Goal: Task Accomplishment & Management: Manage account settings

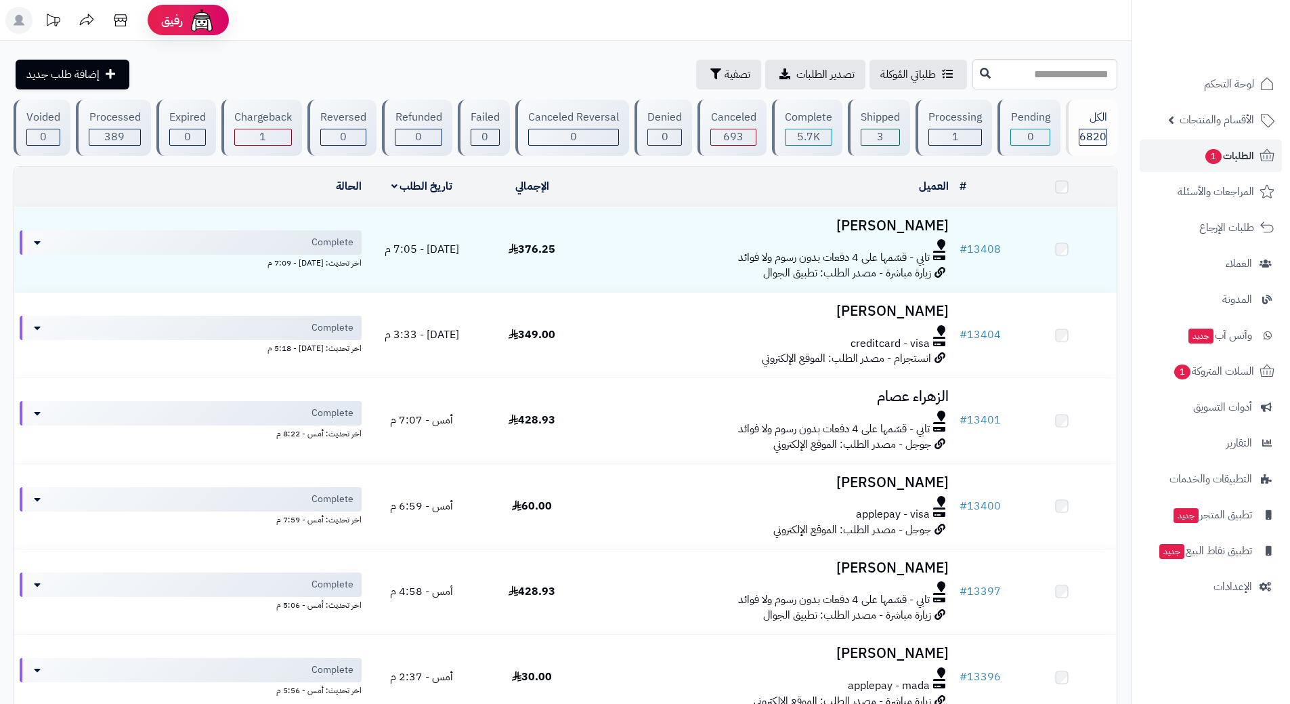
click at [1238, 154] on span "الطلبات 1" at bounding box center [1229, 155] width 50 height 19
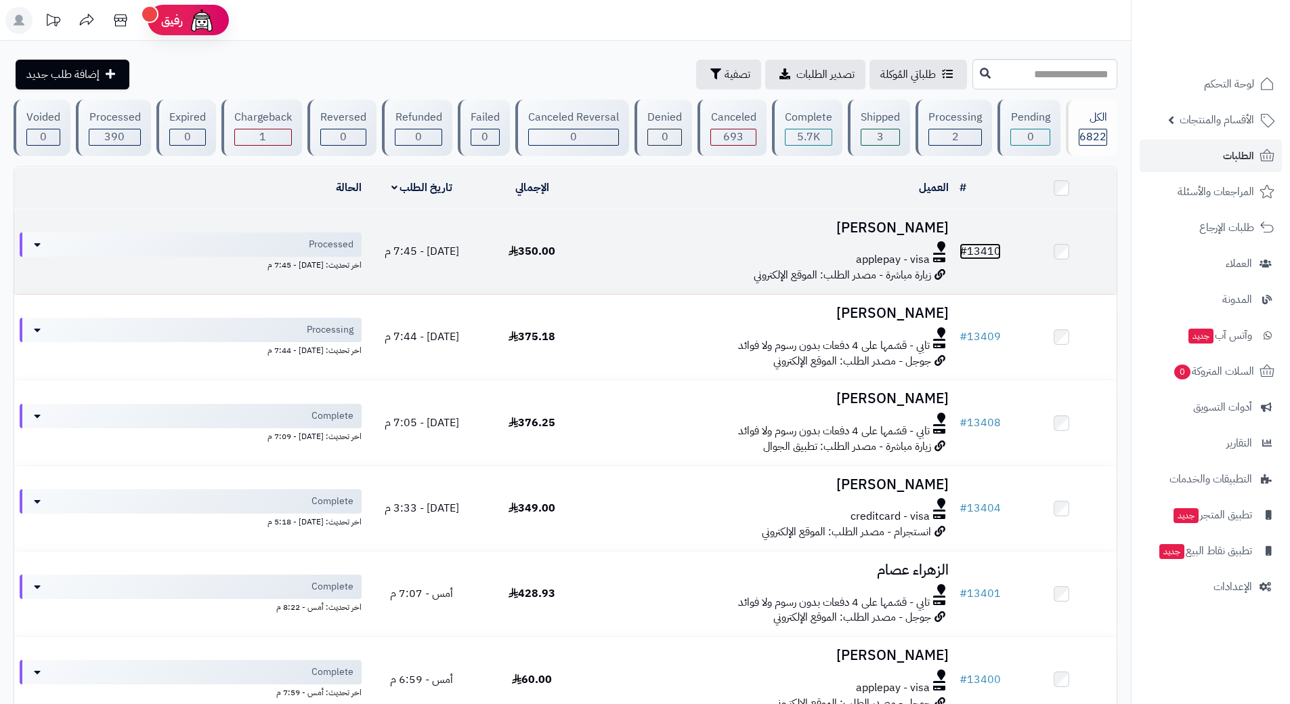
click at [981, 243] on link "# 13410" at bounding box center [979, 251] width 41 height 16
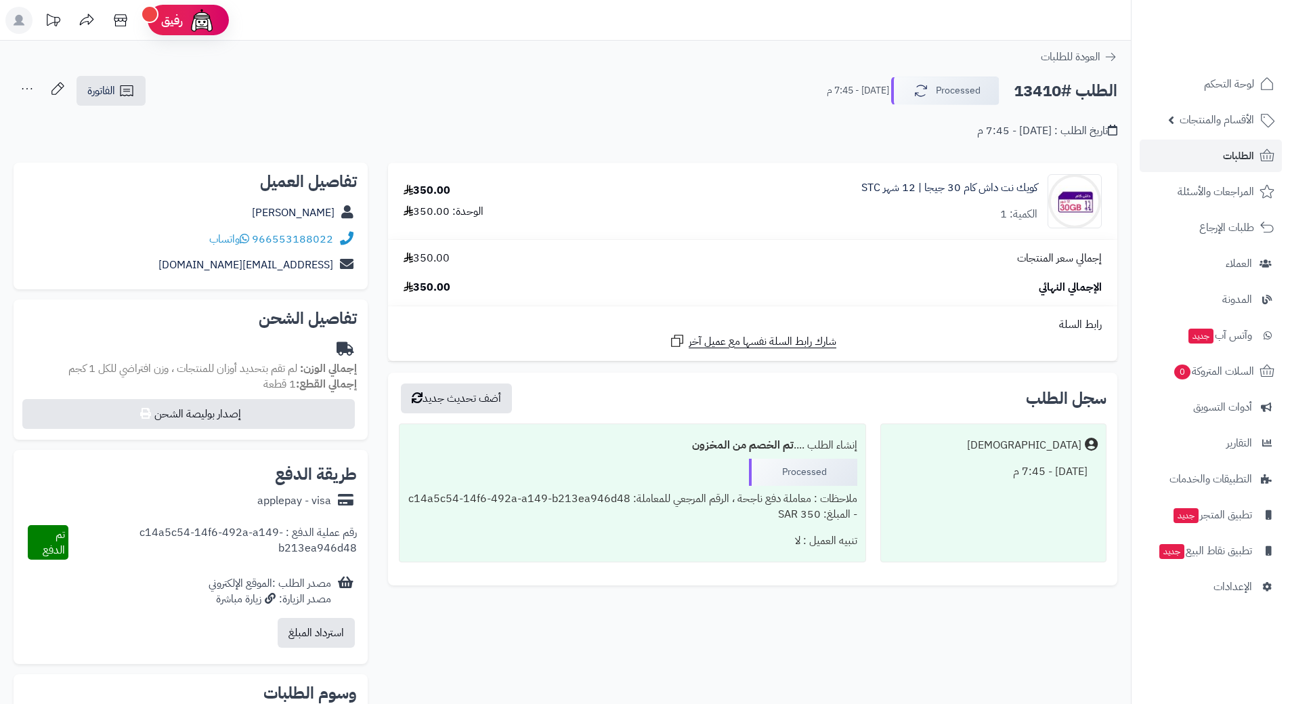
click at [1073, 95] on h2 "الطلب #13410" at bounding box center [1066, 91] width 104 height 28
copy div "الطلب #13410 Processed"
click at [316, 234] on link "966553188022" at bounding box center [292, 239] width 81 height 16
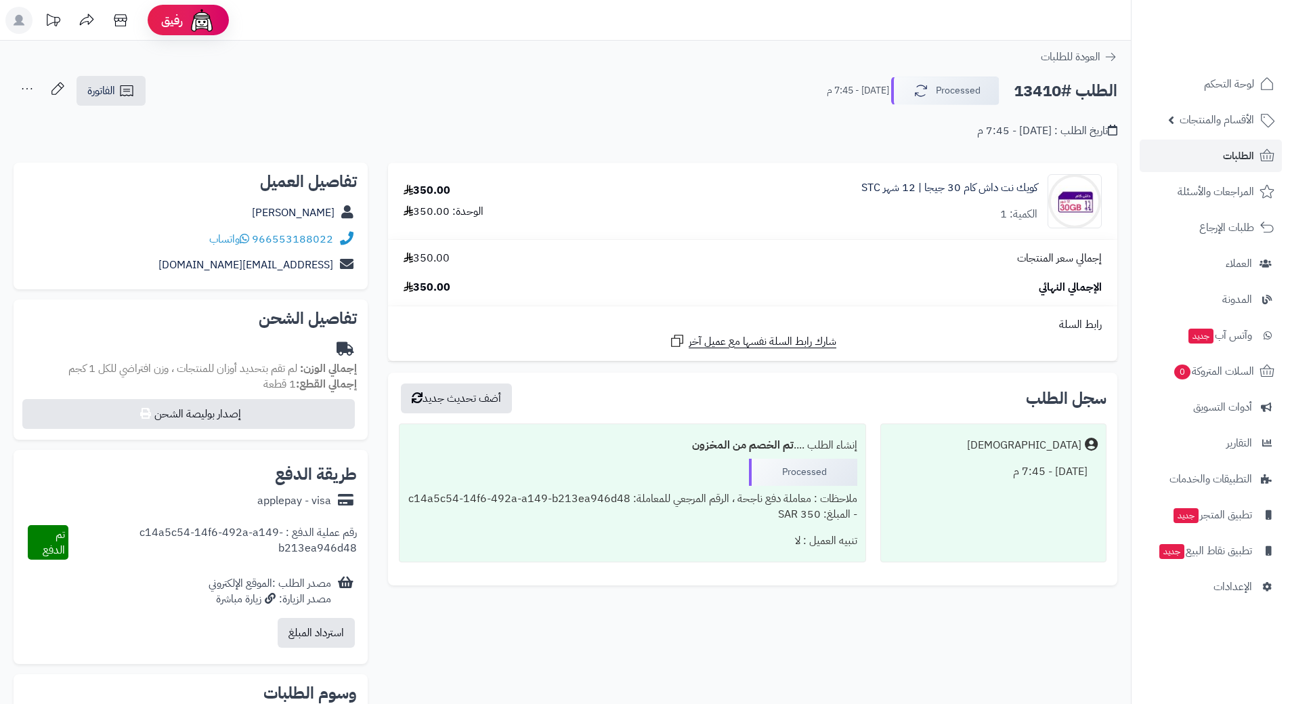
click at [994, 200] on div "كويك نت داش كام 30 جيجا | 12 شهر STC الكمية: 1" at bounding box center [949, 201] width 176 height 42
click at [997, 188] on link "كويك نت داش كام 30 جيجا | 12 شهر STC" at bounding box center [949, 188] width 176 height 16
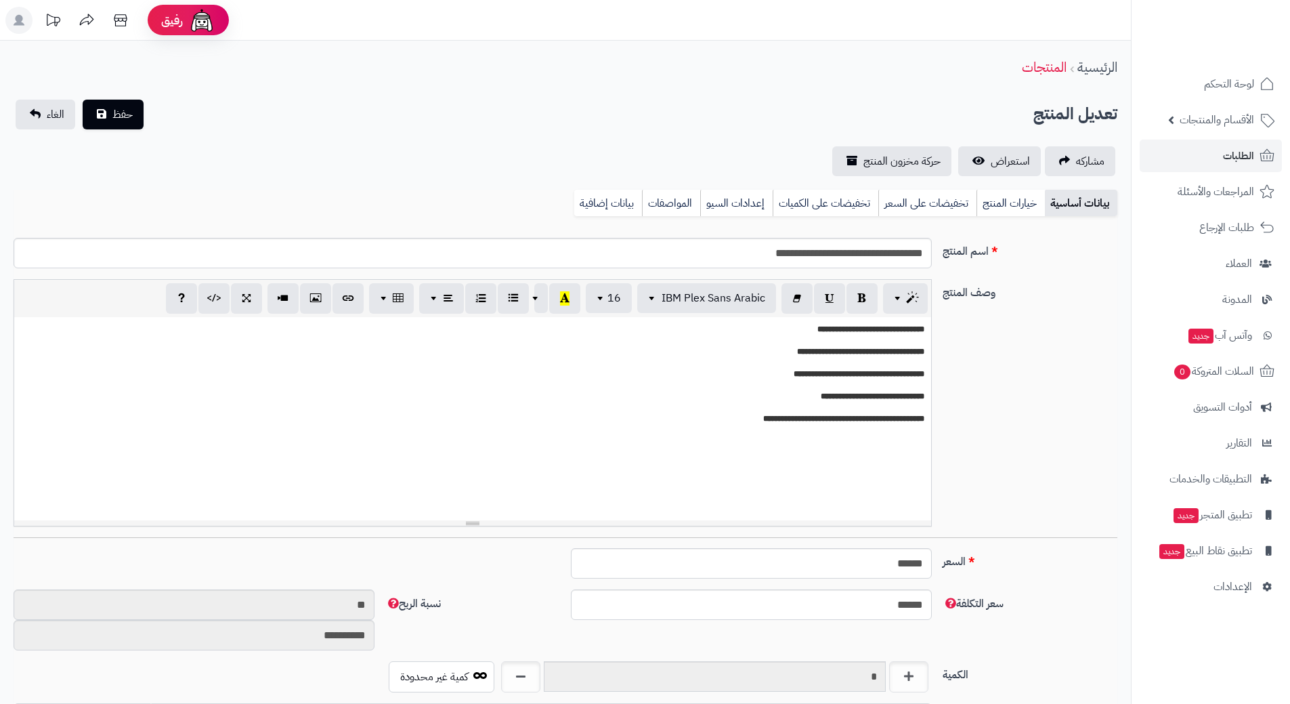
scroll to position [721, 0]
click at [871, 253] on input "**********" at bounding box center [473, 253] width 918 height 30
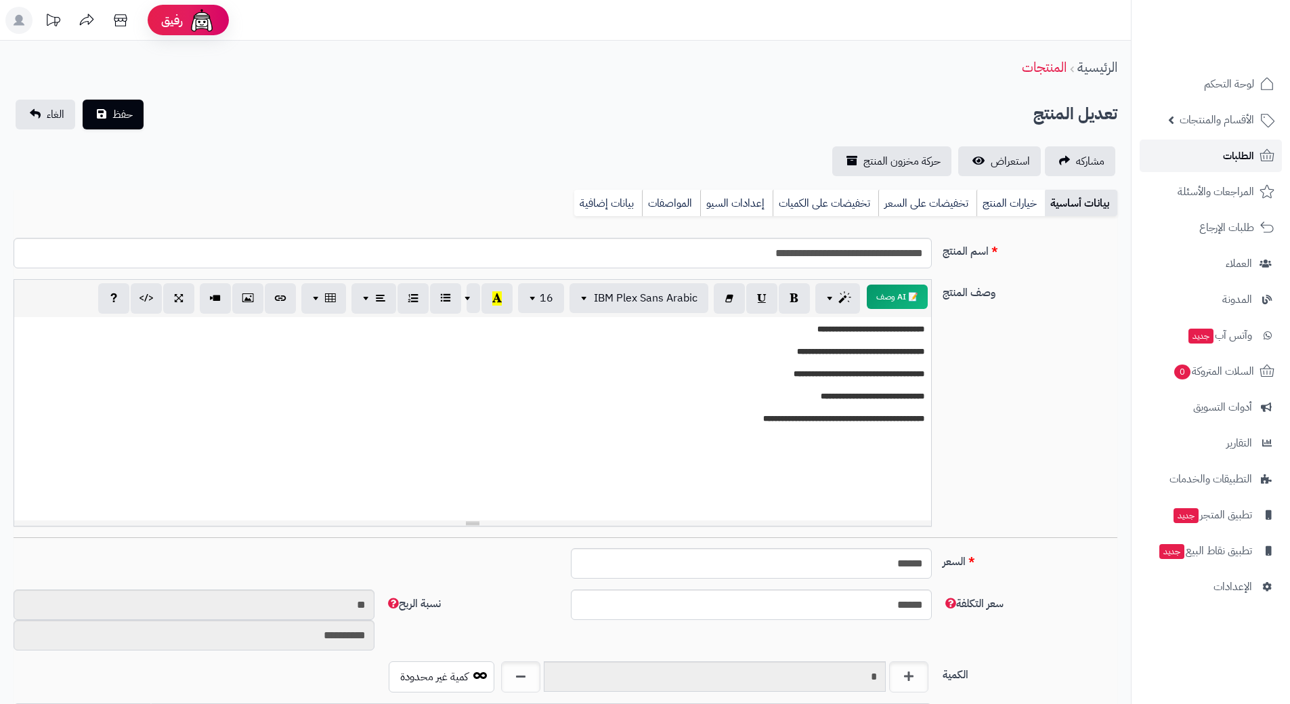
click at [1253, 157] on span "الطلبات" at bounding box center [1238, 155] width 31 height 19
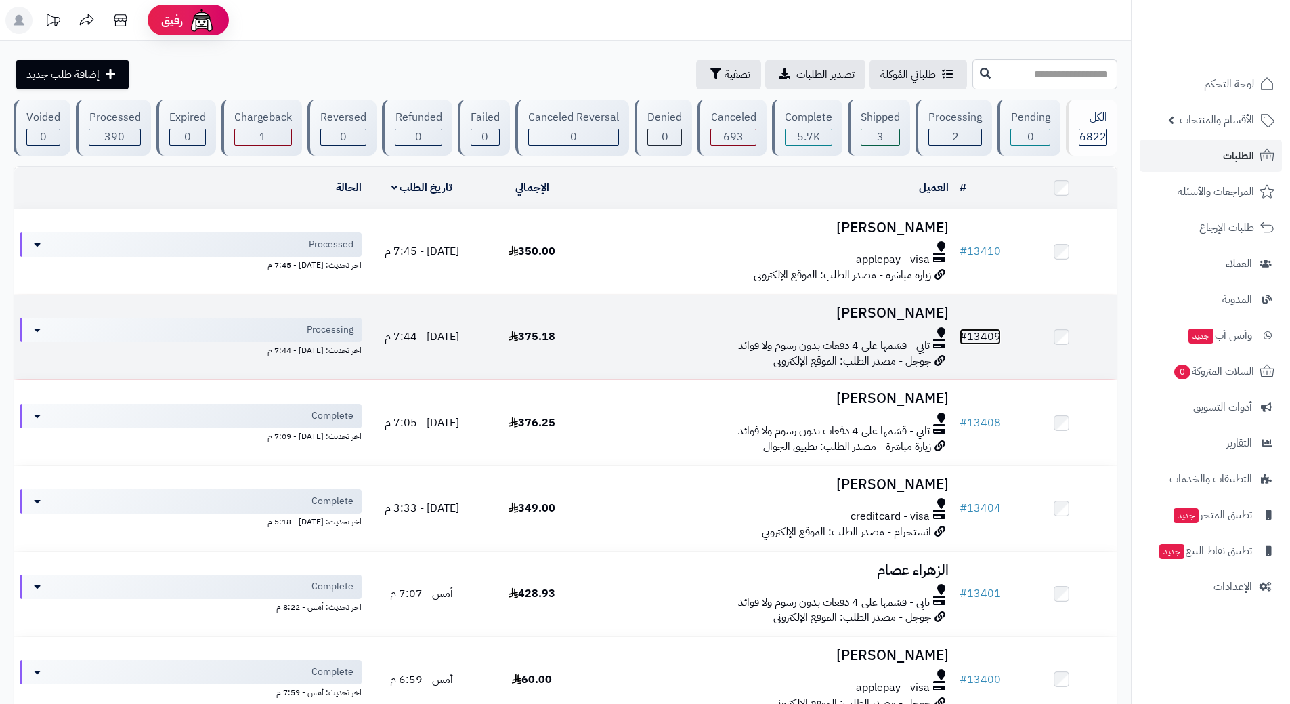
click at [997, 333] on link "# 13409" at bounding box center [979, 336] width 41 height 16
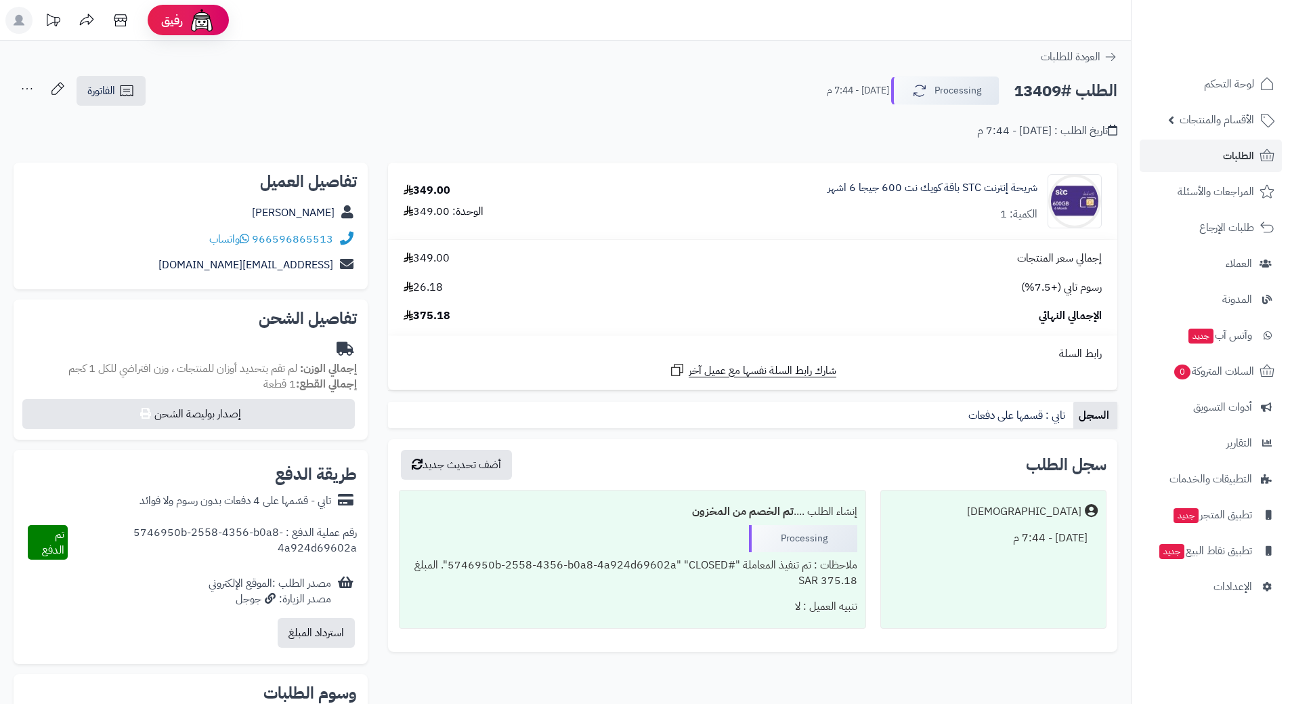
click at [1083, 91] on h2 "الطلب #13409" at bounding box center [1066, 91] width 104 height 28
copy div "الطلب #13409 Processing"
click at [321, 236] on link "966596865513" at bounding box center [292, 239] width 81 height 16
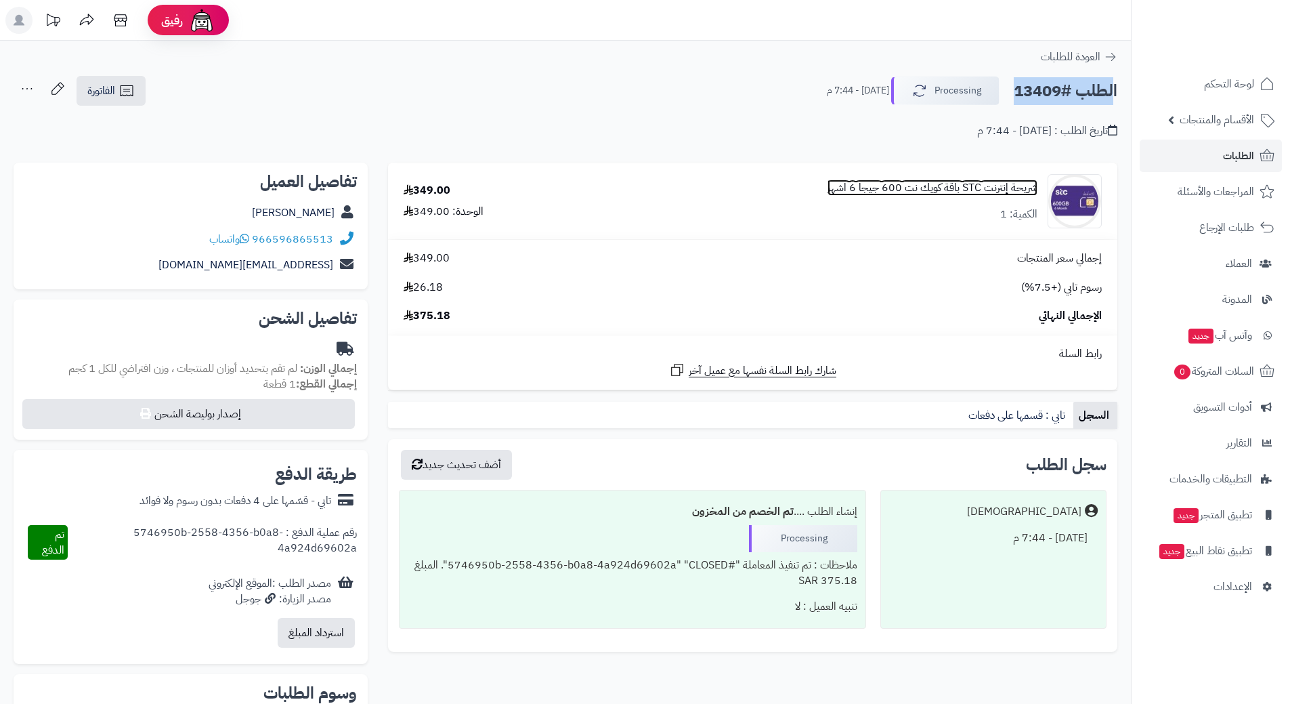
click at [934, 188] on link "شريحة إنترنت STC باقة كويك نت 600 جيجا 6 اشهر" at bounding box center [932, 188] width 210 height 16
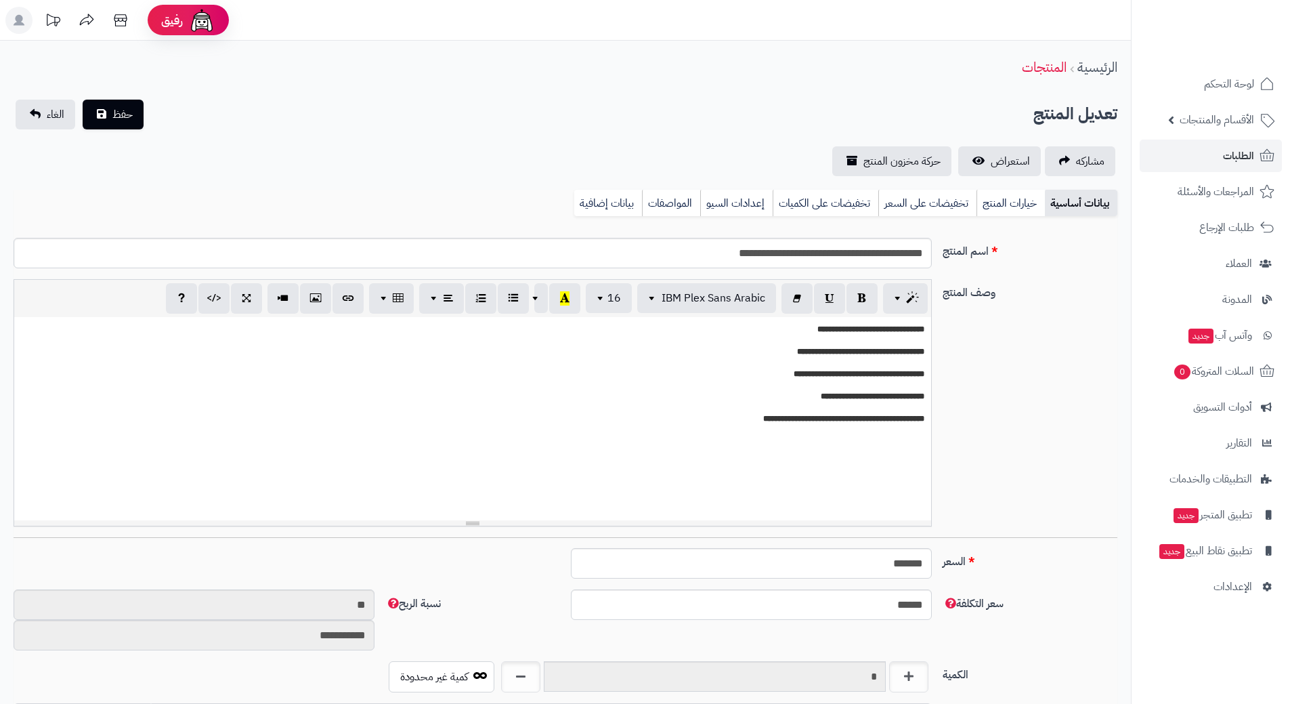
scroll to position [1178, 0]
click at [862, 257] on input "**********" at bounding box center [473, 253] width 918 height 30
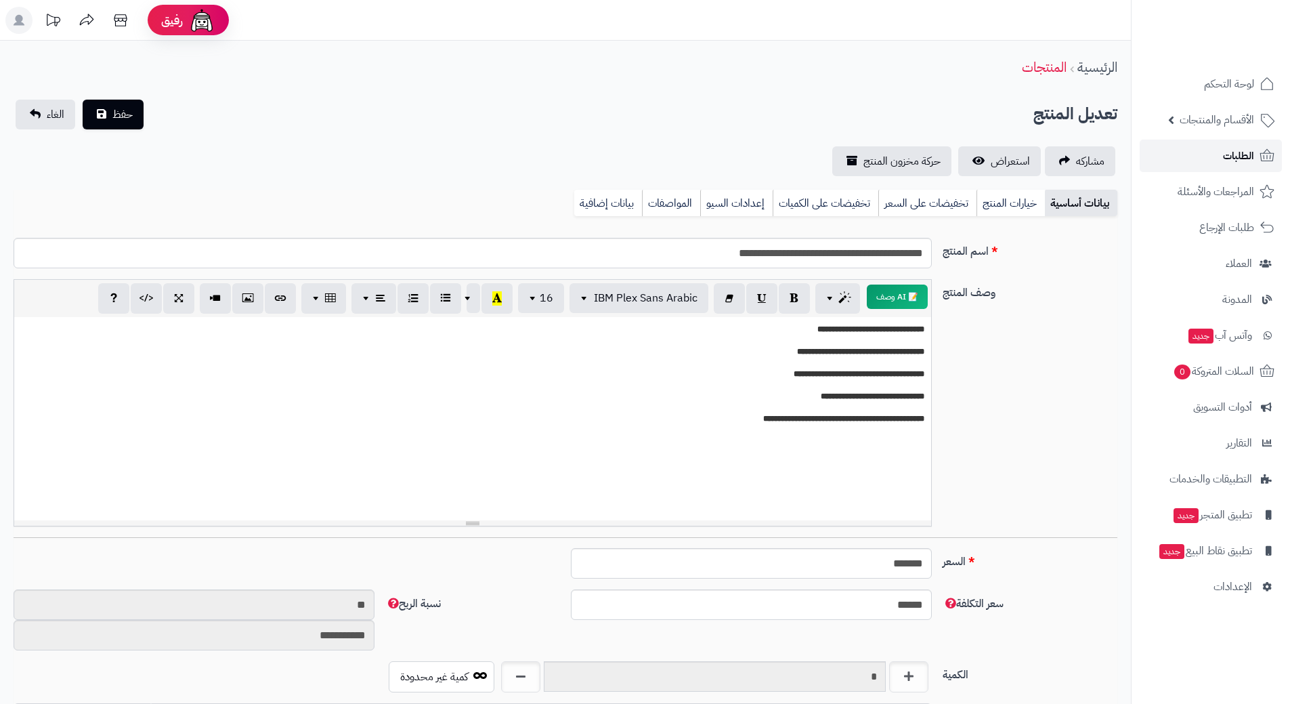
click at [1241, 149] on span "الطلبات" at bounding box center [1238, 155] width 31 height 19
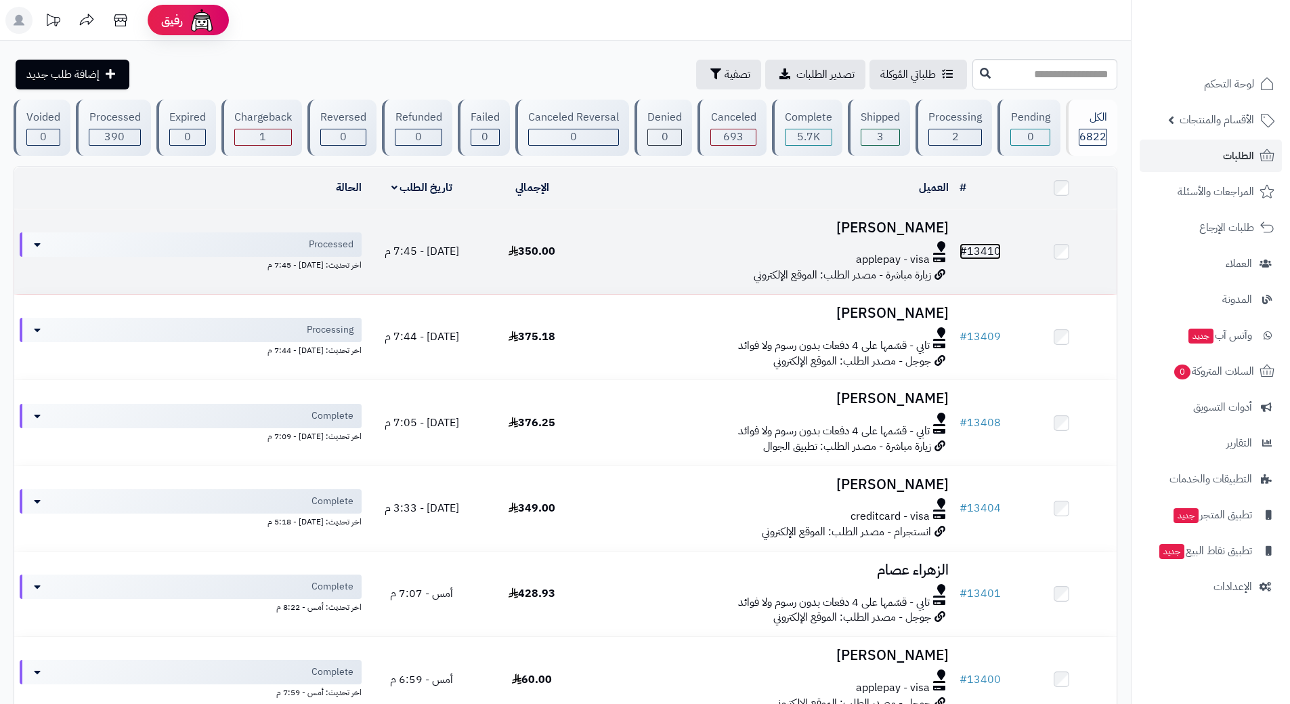
click at [988, 243] on link "# 13410" at bounding box center [979, 251] width 41 height 16
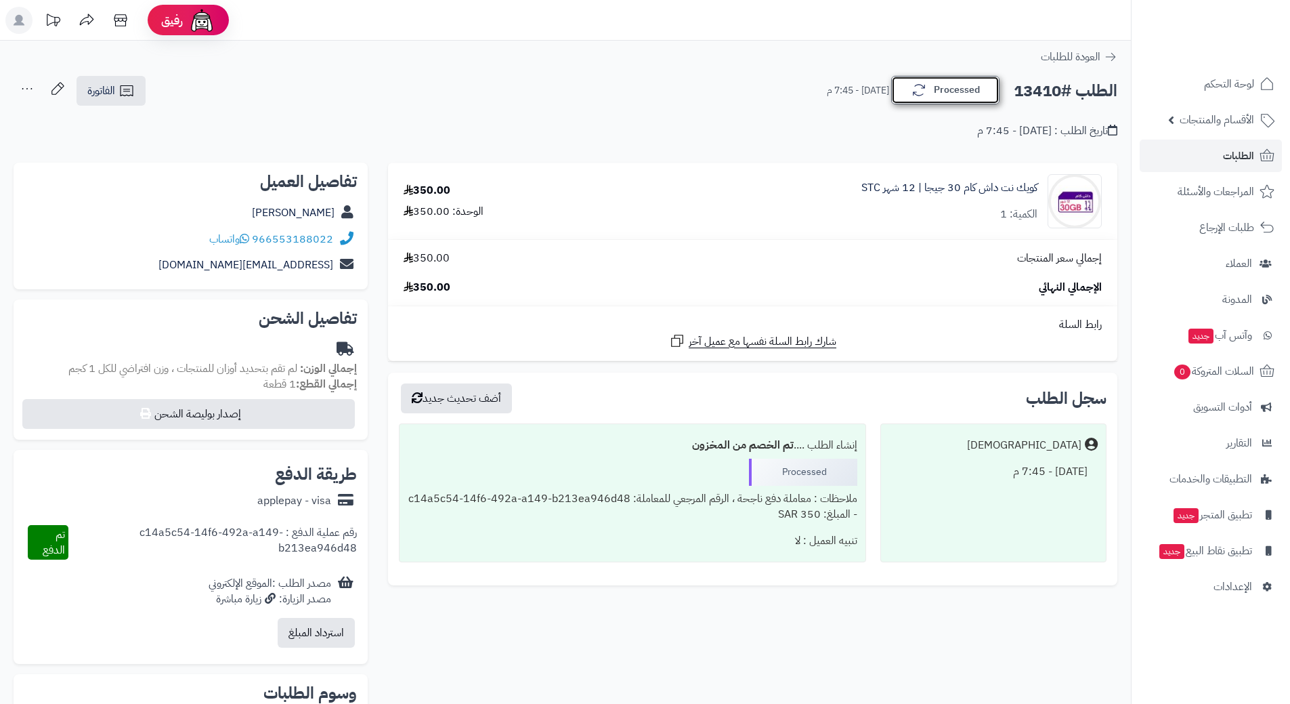
click at [978, 99] on button "Processed" at bounding box center [945, 90] width 108 height 28
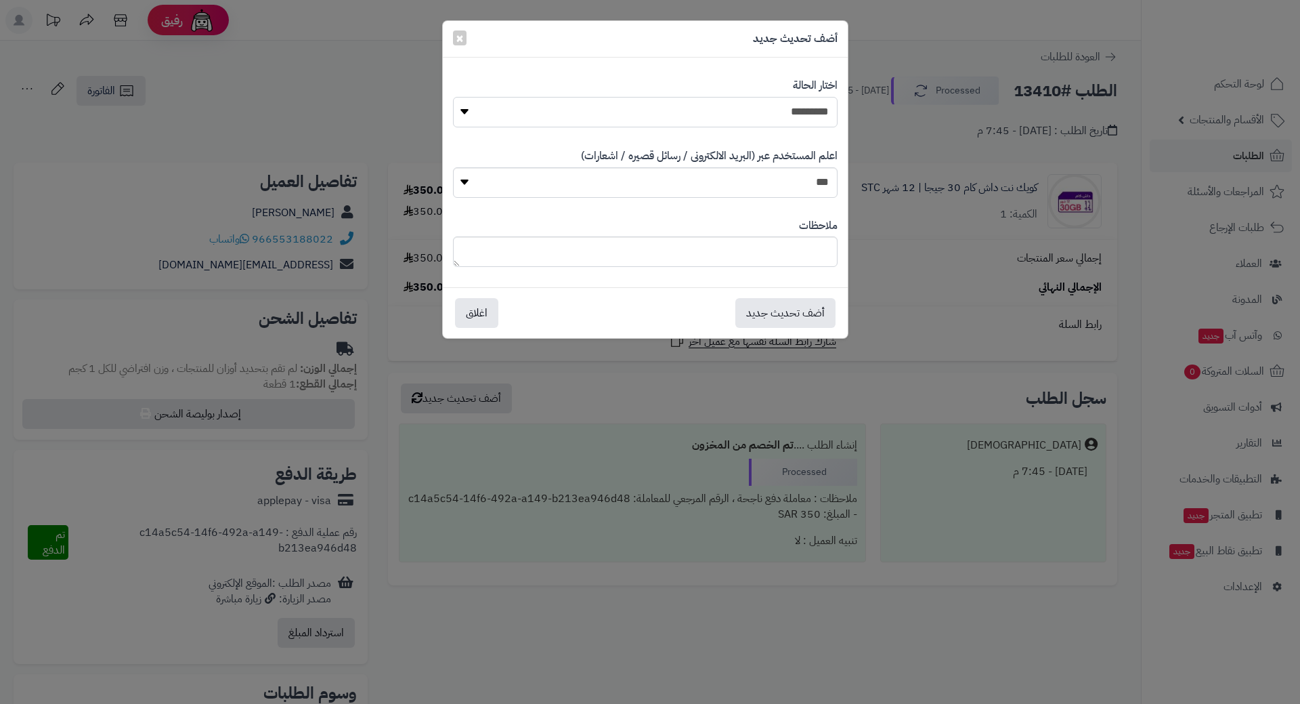
click at [811, 116] on select "**********" at bounding box center [645, 112] width 385 height 30
select select "*"
click at [453, 97] on select "**********" at bounding box center [645, 112] width 385 height 30
click at [780, 315] on button "أضف تحديث جديد" at bounding box center [785, 312] width 100 height 30
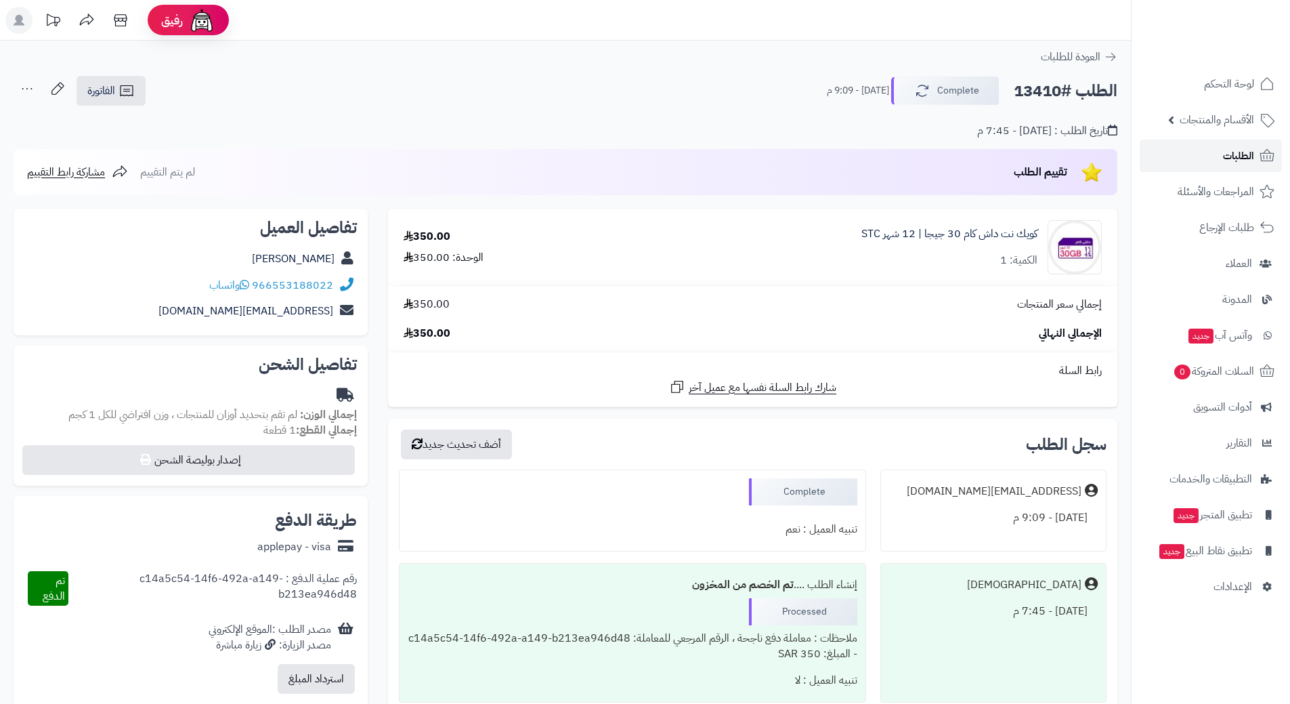
click at [1234, 147] on span "الطلبات" at bounding box center [1238, 155] width 31 height 19
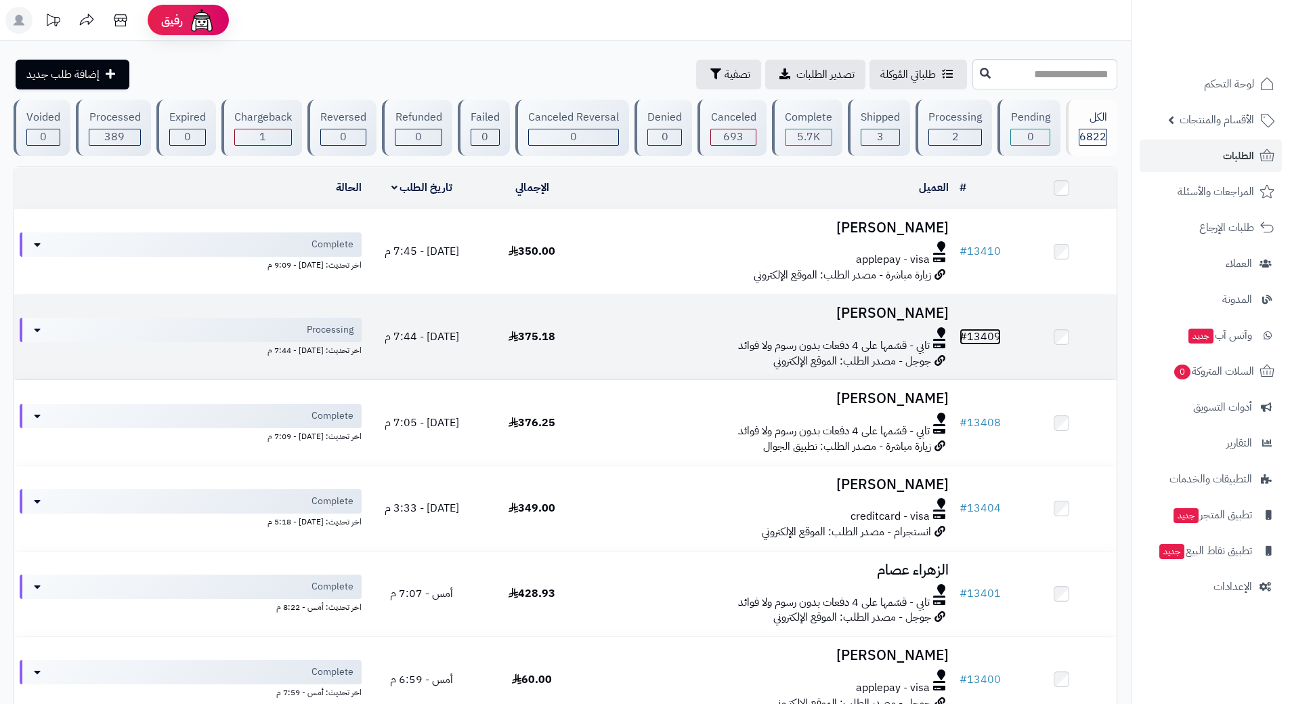
click at [994, 328] on link "# 13409" at bounding box center [979, 336] width 41 height 16
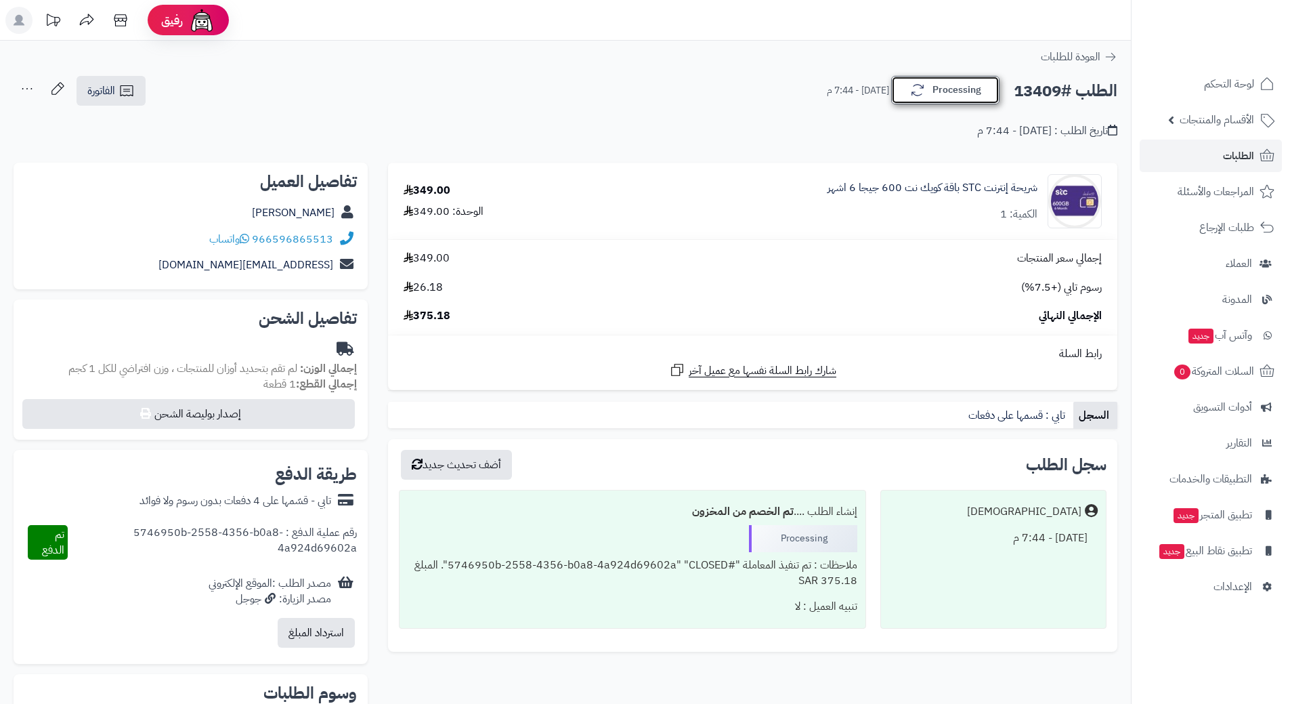
click at [955, 89] on button "Processing" at bounding box center [945, 90] width 108 height 28
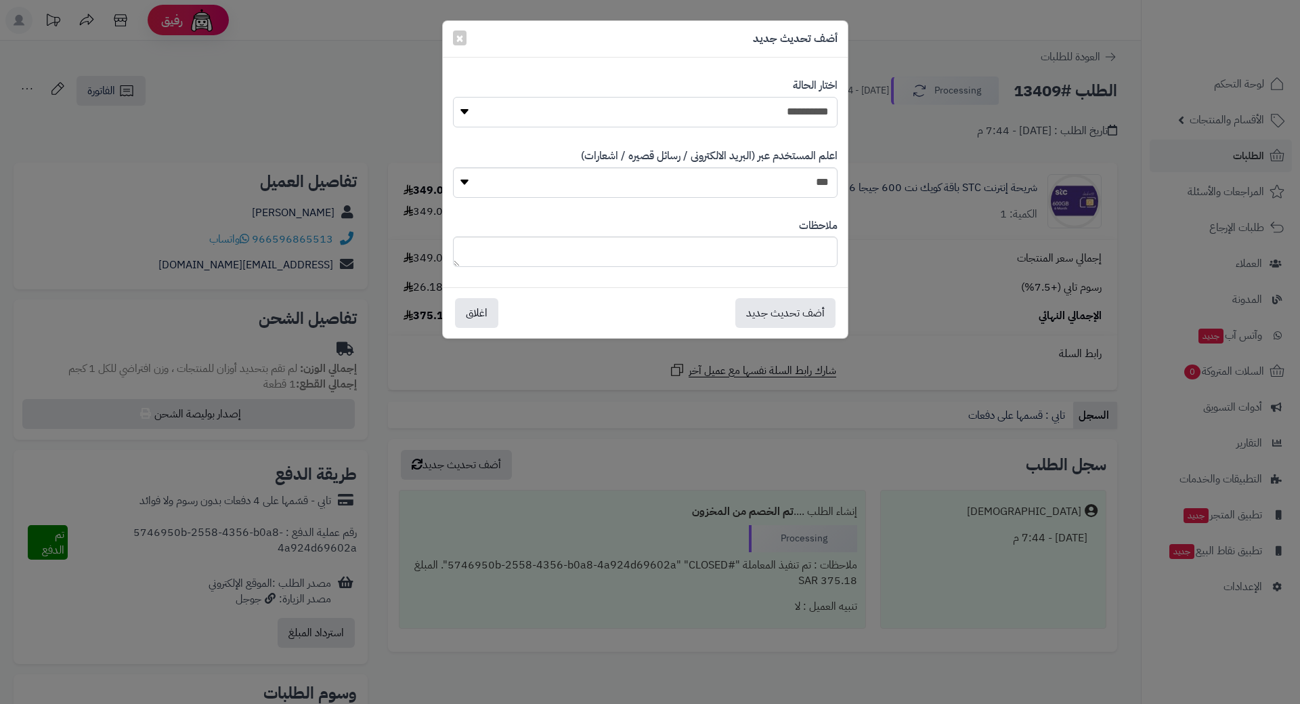
click at [805, 120] on select "**********" at bounding box center [645, 112] width 385 height 30
select select "*"
click at [453, 97] on select "**********" at bounding box center [645, 112] width 385 height 30
click at [819, 317] on button "أضف تحديث جديد" at bounding box center [785, 312] width 100 height 30
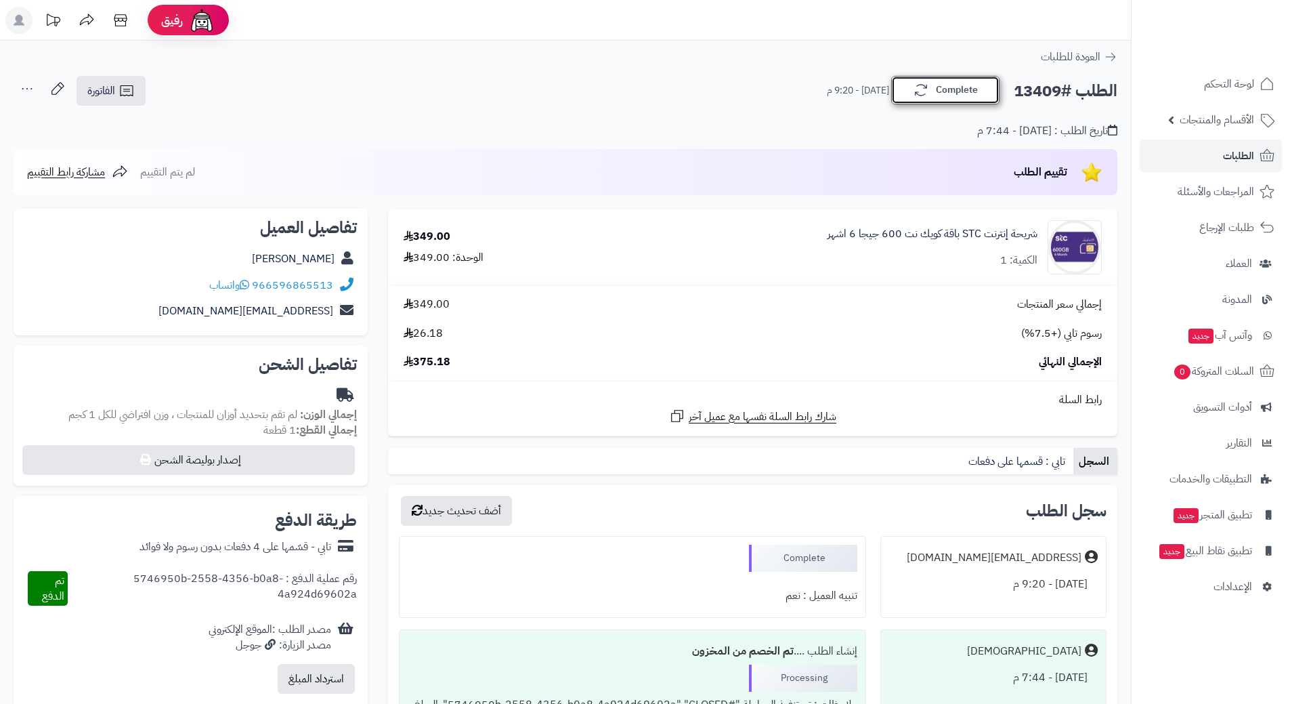
click at [922, 96] on icon "button" at bounding box center [921, 90] width 16 height 16
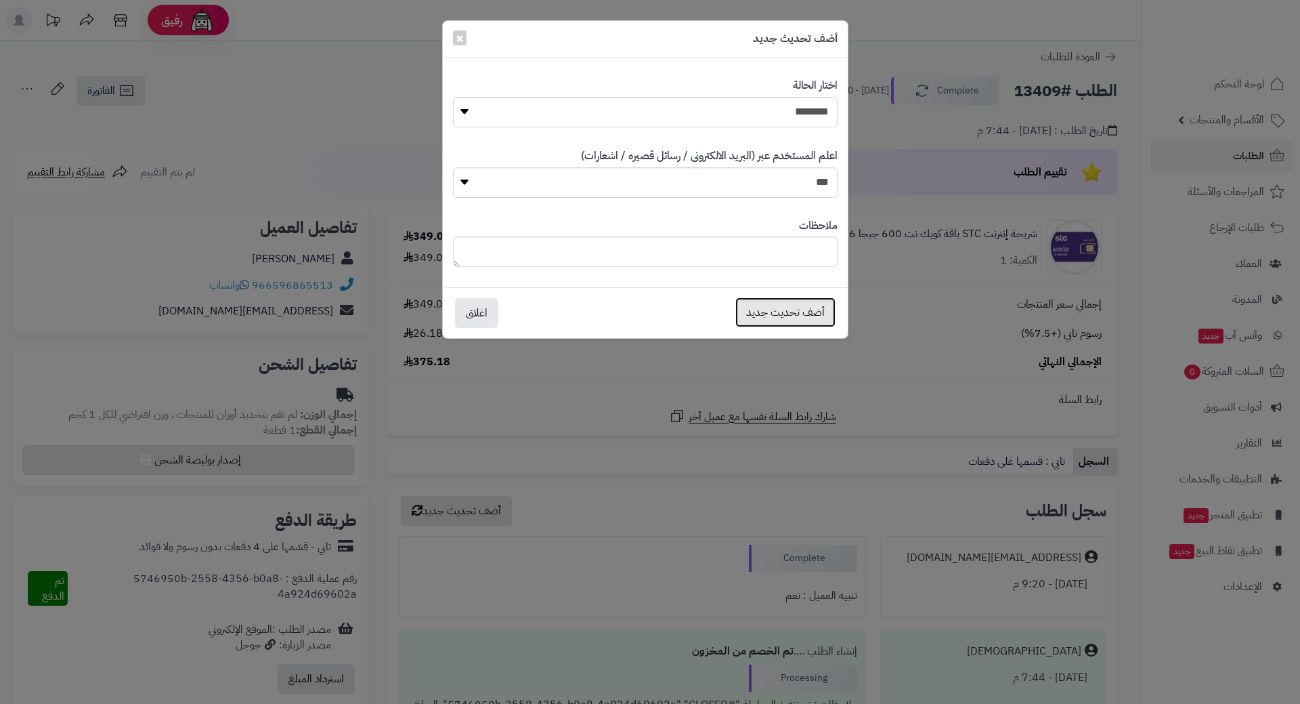
click at [783, 309] on button "أضف تحديث جديد" at bounding box center [785, 312] width 100 height 30
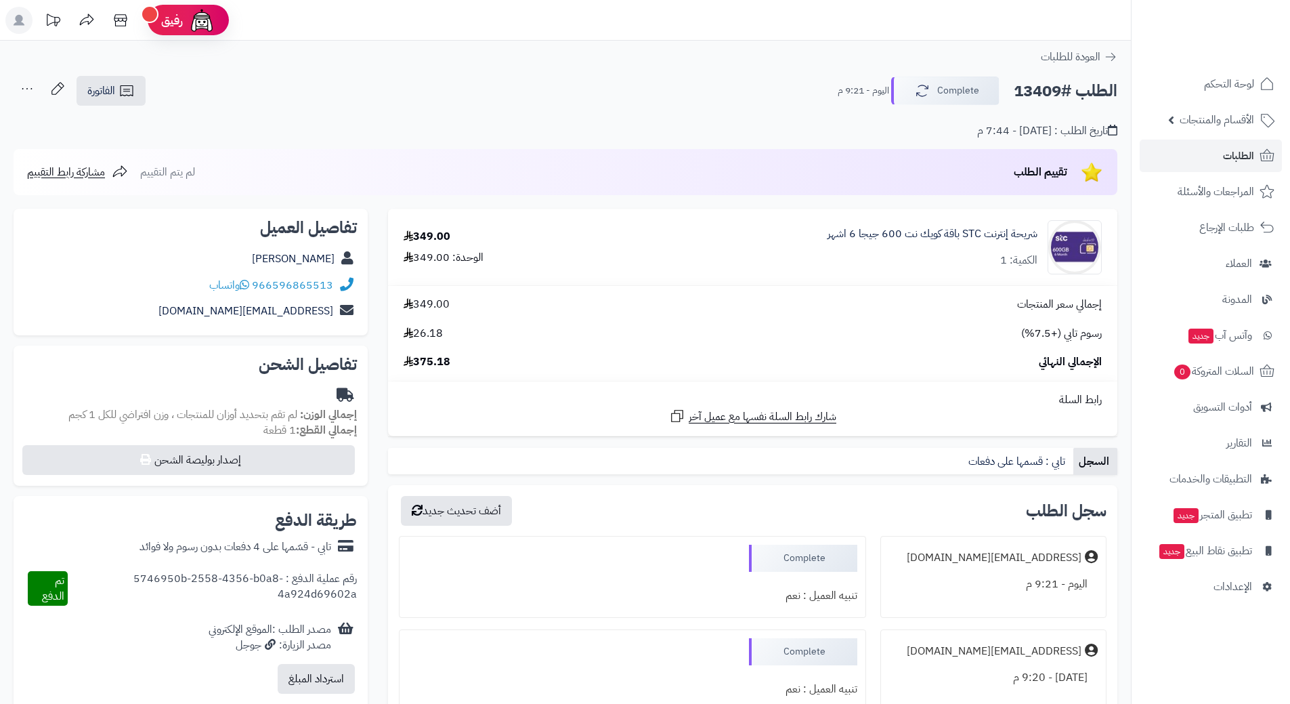
click at [1030, 89] on h2 "الطلب #13409" at bounding box center [1066, 91] width 104 height 28
click at [1030, 90] on h2 "الطلب #13409" at bounding box center [1066, 91] width 104 height 28
copy h2 "13409"
click at [1230, 30] on img at bounding box center [1237, 35] width 79 height 28
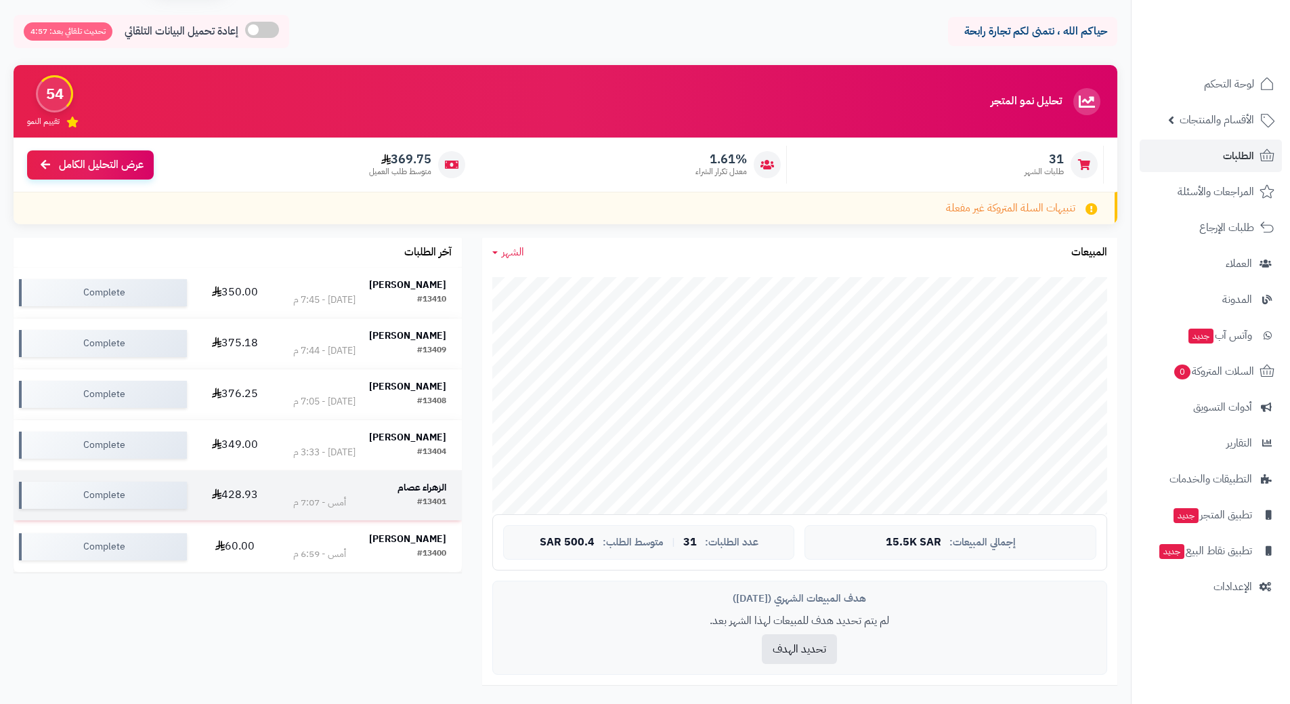
scroll to position [68, 0]
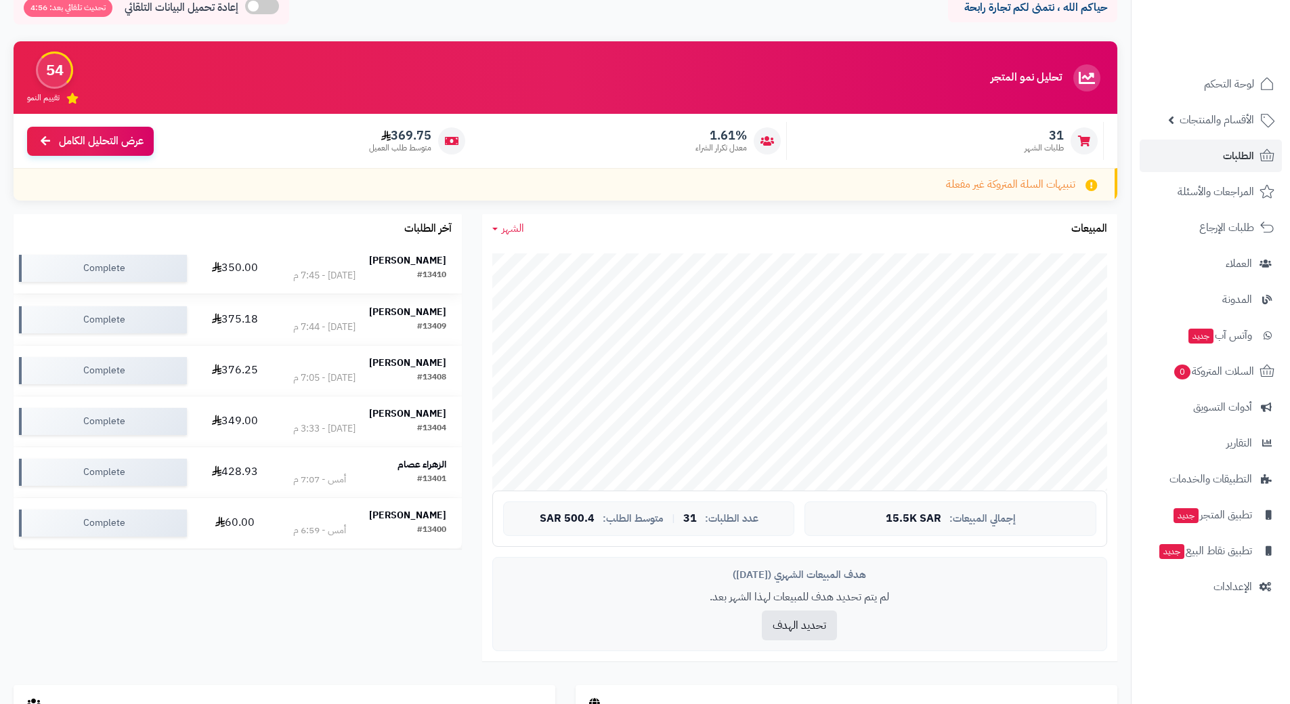
click at [416, 257] on strong "Batel Ahmed" at bounding box center [407, 260] width 77 height 14
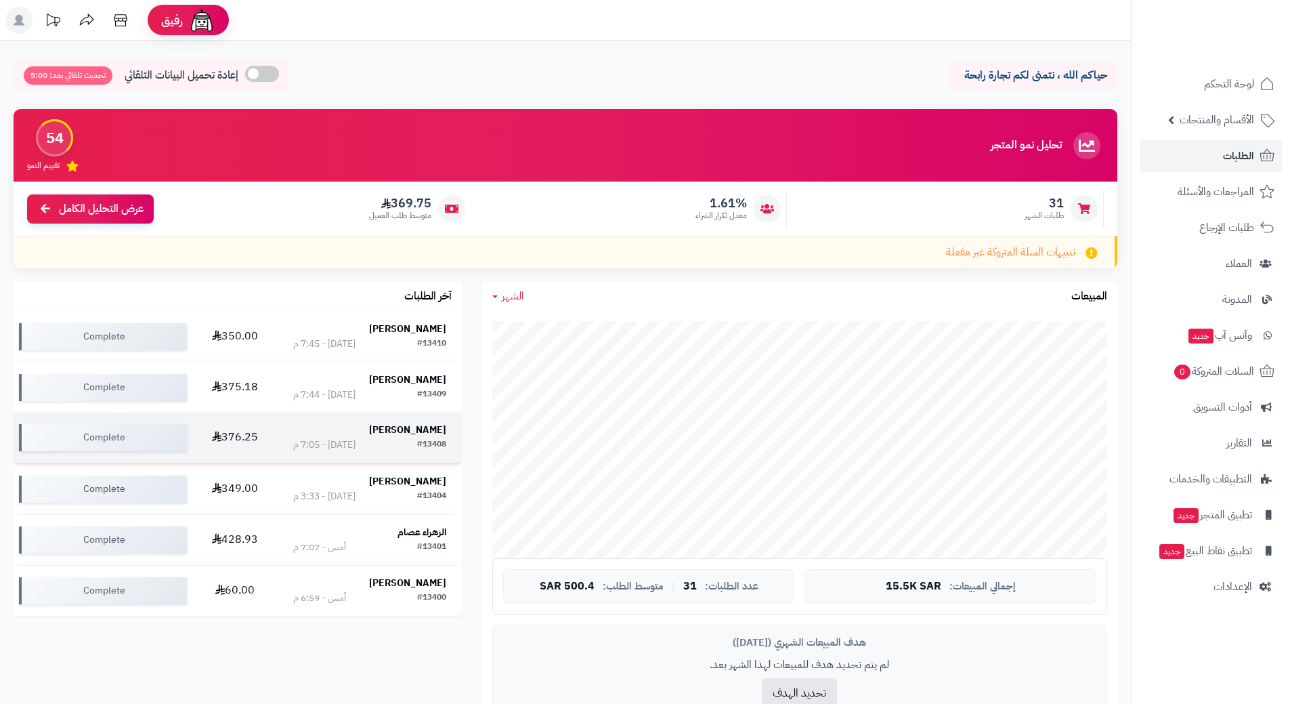
scroll to position [68, 0]
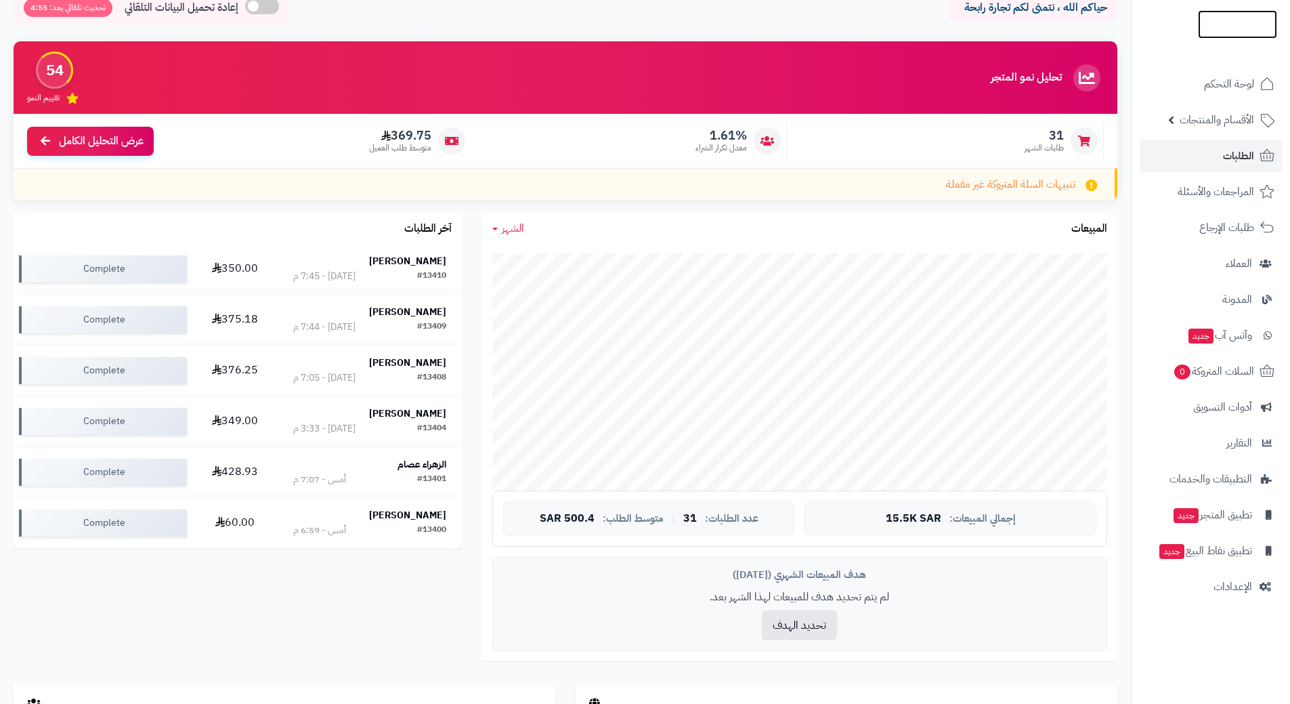
click at [1215, 37] on img at bounding box center [1237, 51] width 79 height 28
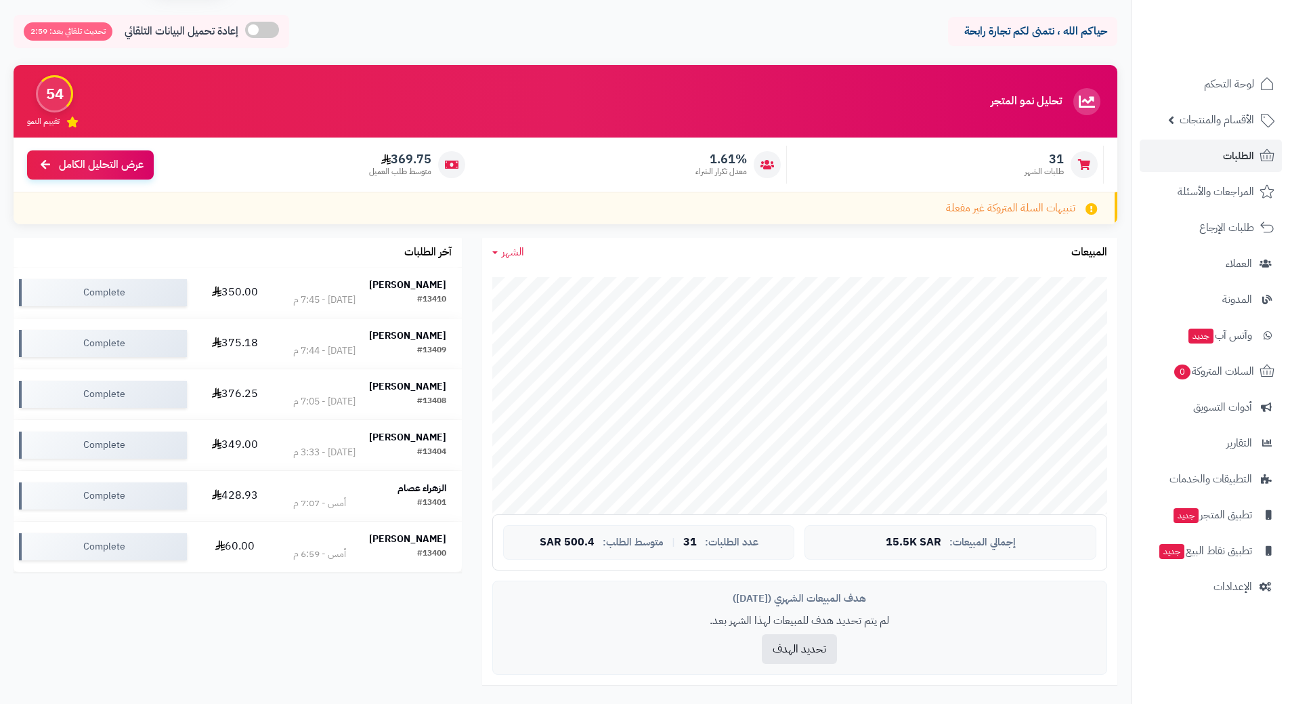
scroll to position [68, 0]
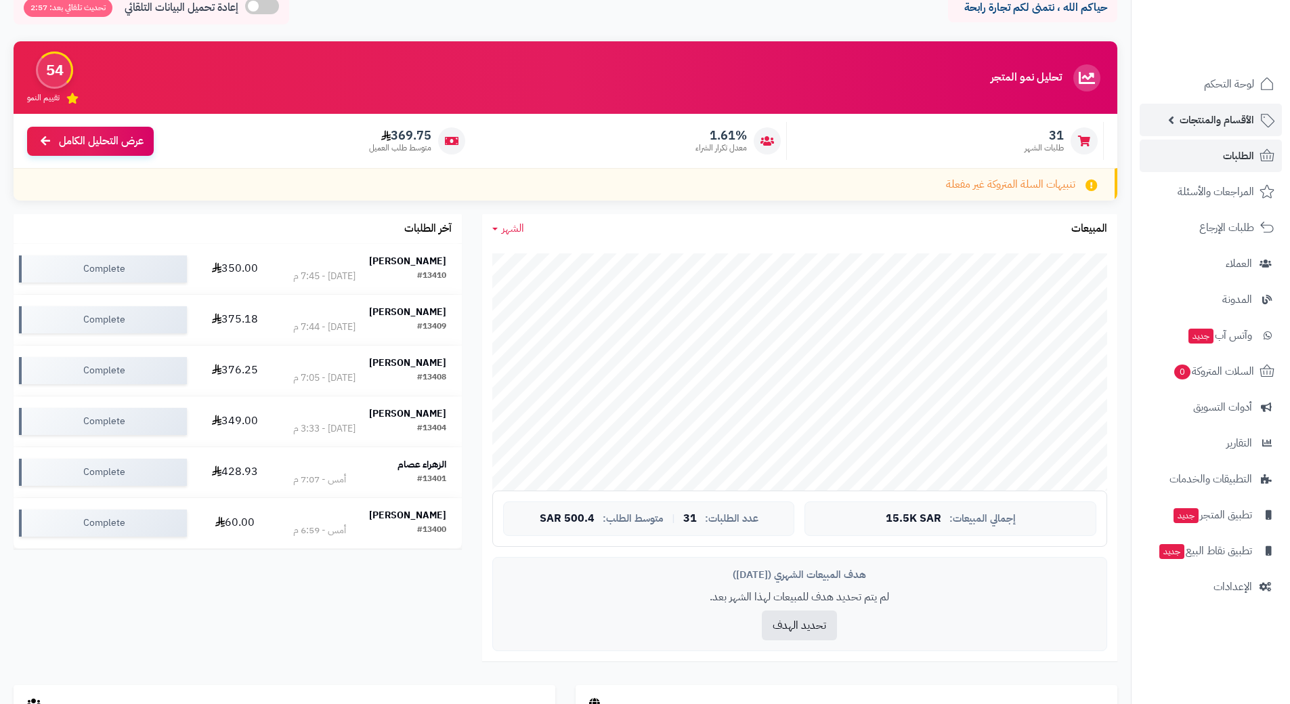
click at [1203, 115] on span "الأقسام والمنتجات" at bounding box center [1217, 119] width 74 height 19
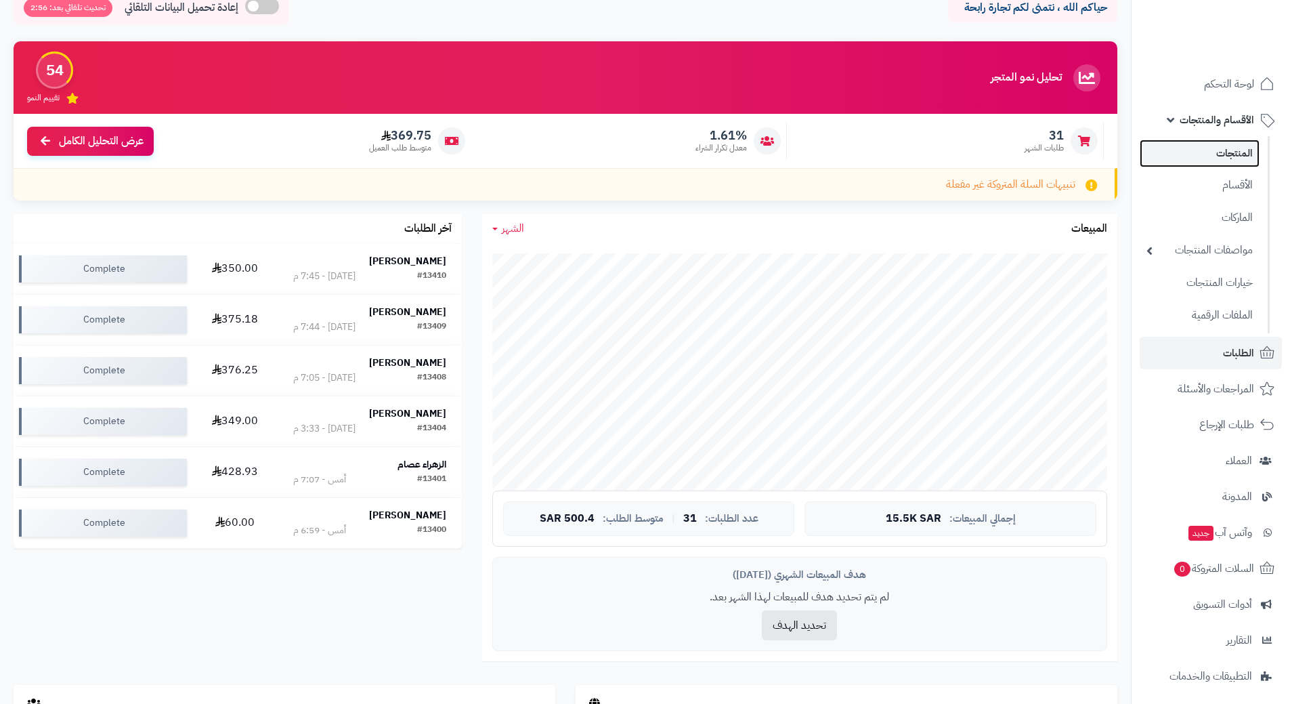
click at [1222, 155] on link "المنتجات" at bounding box center [1200, 153] width 120 height 28
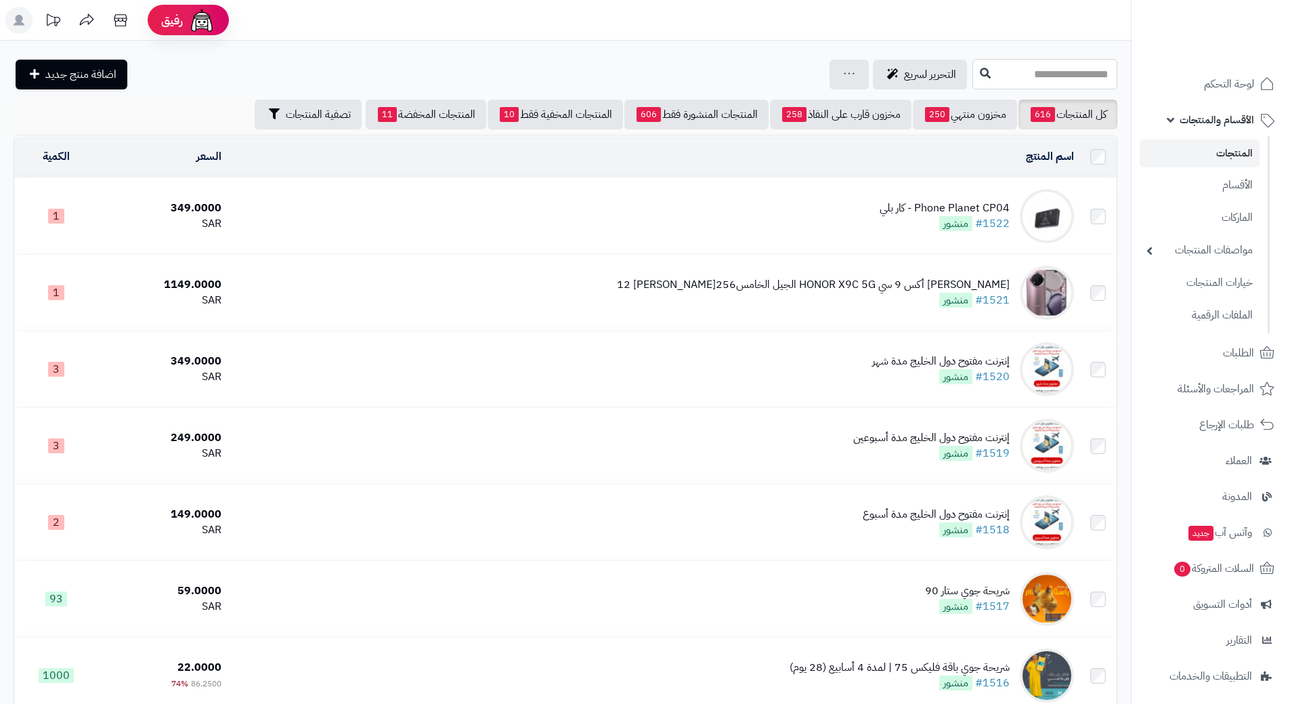
click at [972, 81] on input "text" at bounding box center [1044, 74] width 145 height 30
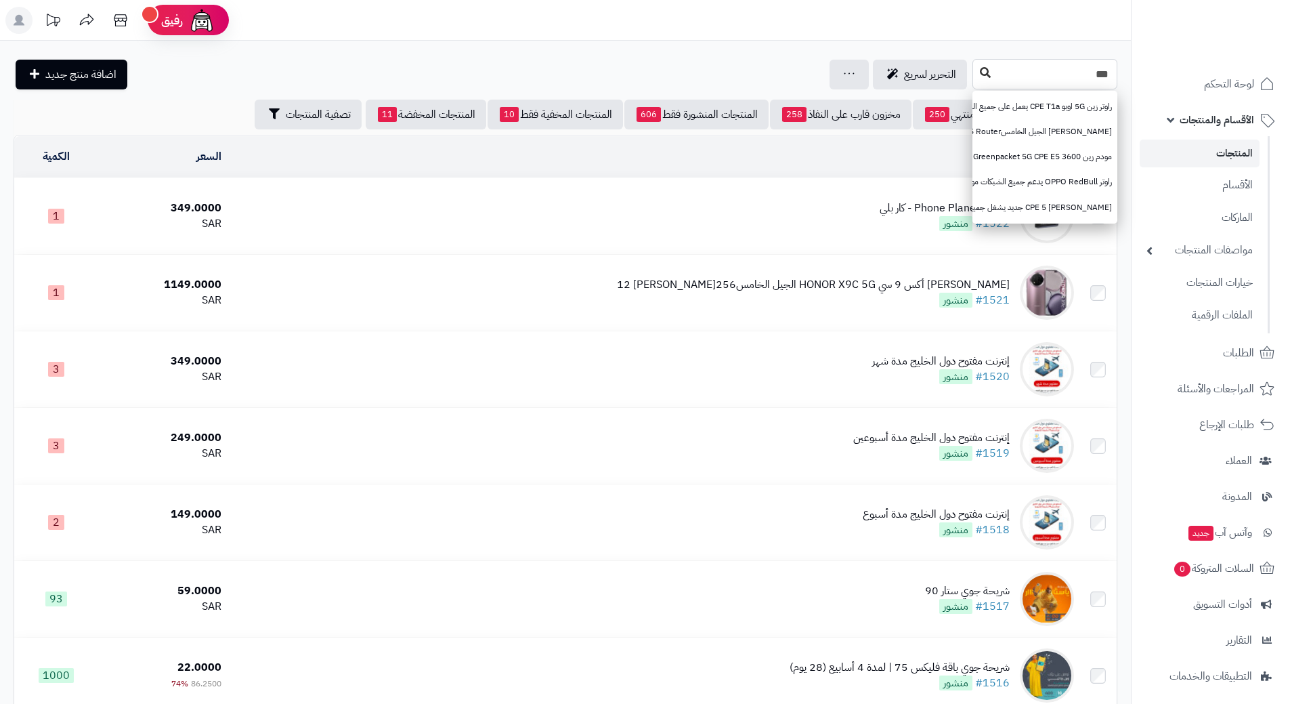
type input "***"
click at [980, 75] on icon at bounding box center [985, 72] width 11 height 11
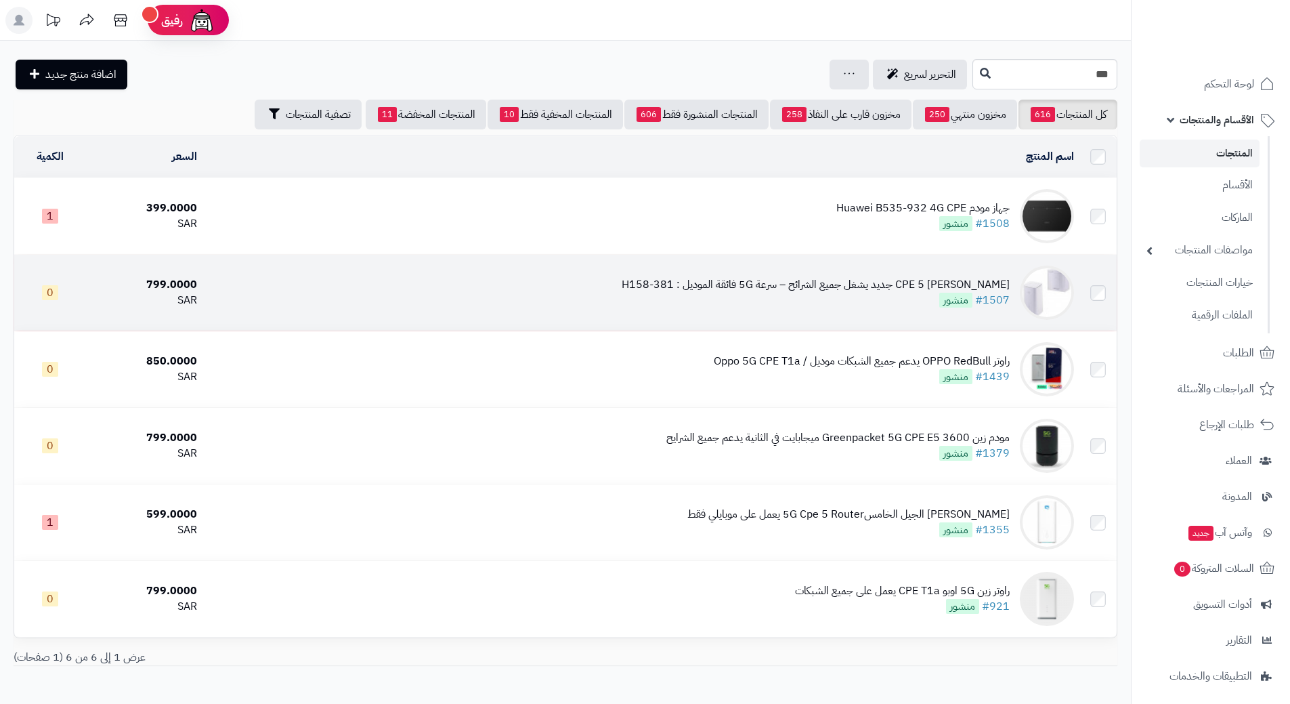
click at [901, 291] on div "[PERSON_NAME] CPE 5 جديد يشغل جميع الشرائح – سرعة 5G فائقة الموديل : H158-381 #…" at bounding box center [816, 292] width 388 height 31
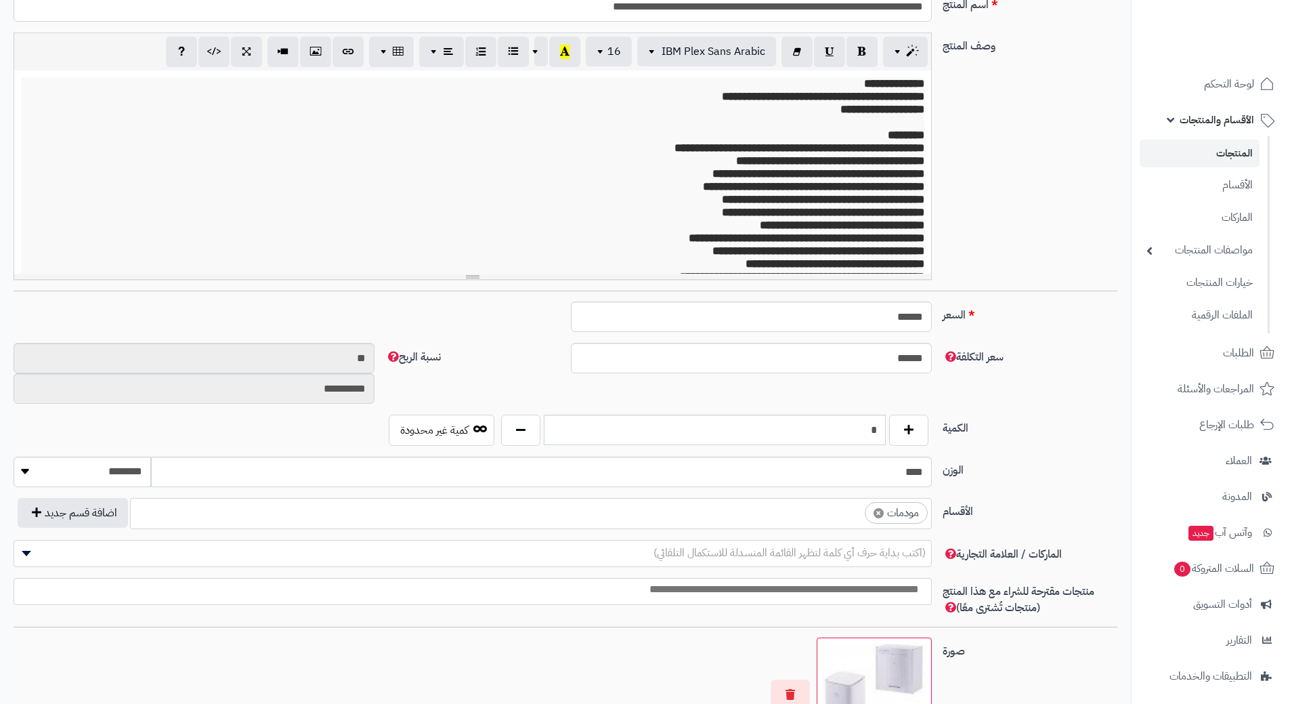
scroll to position [271, 0]
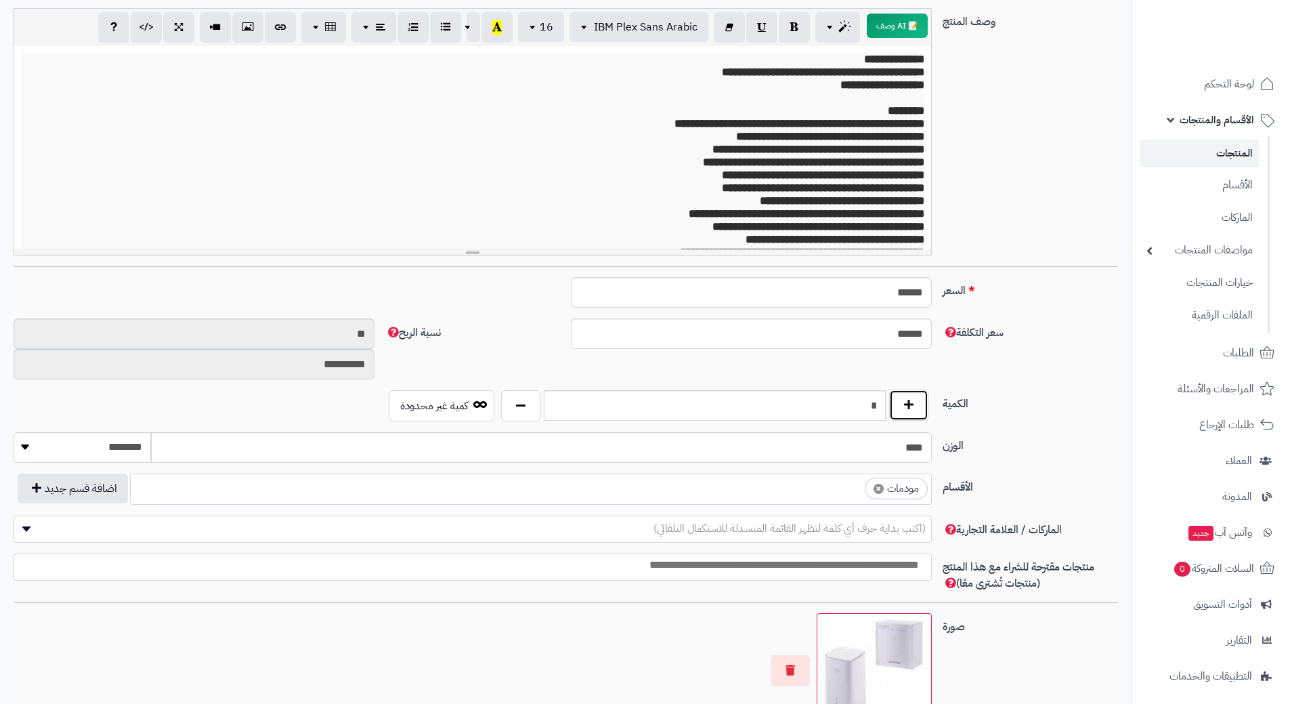
click at [924, 402] on button "button" at bounding box center [908, 404] width 39 height 31
type input "*"
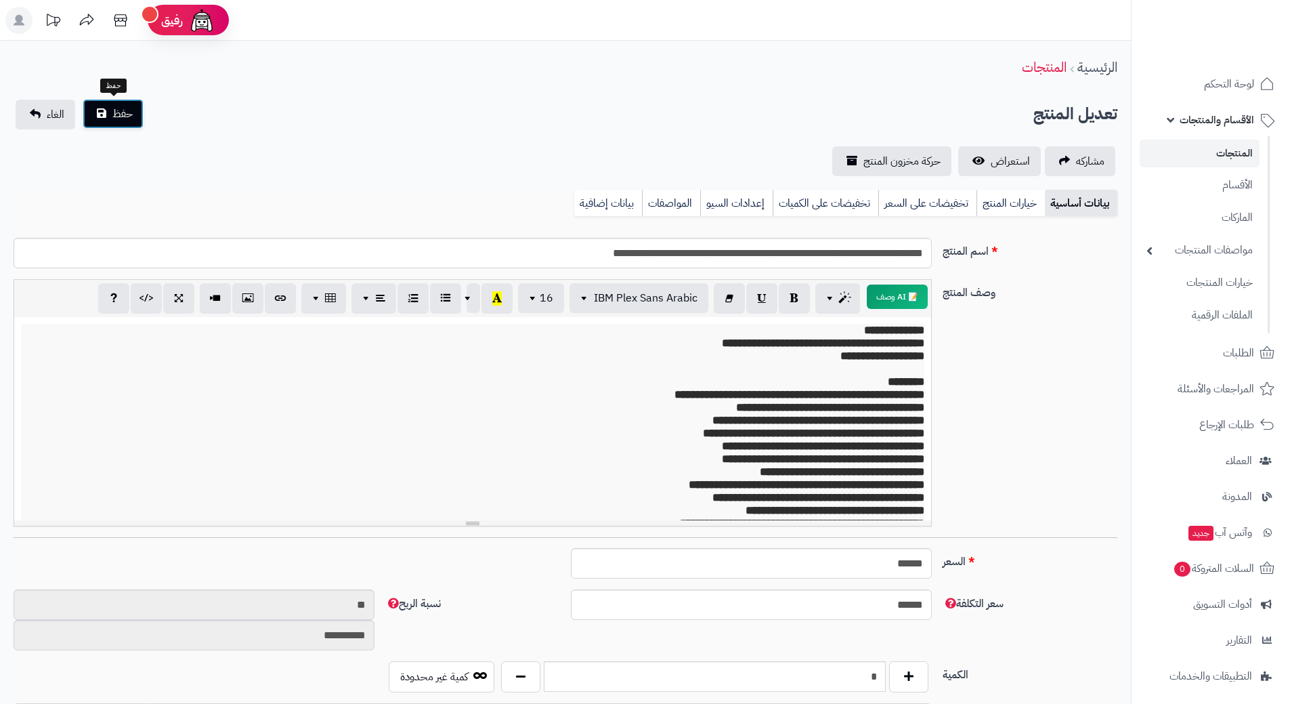
click at [133, 118] on button "حفظ" at bounding box center [113, 114] width 61 height 30
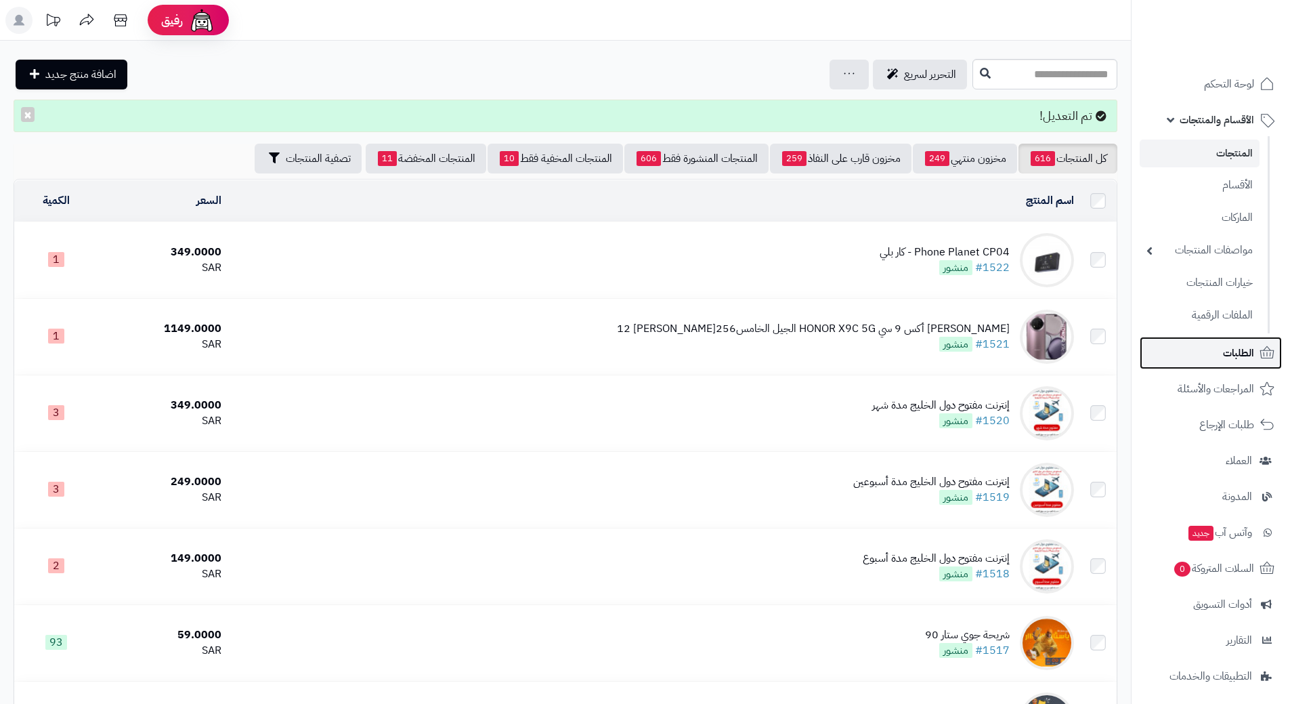
click at [1240, 348] on span "الطلبات" at bounding box center [1238, 352] width 31 height 19
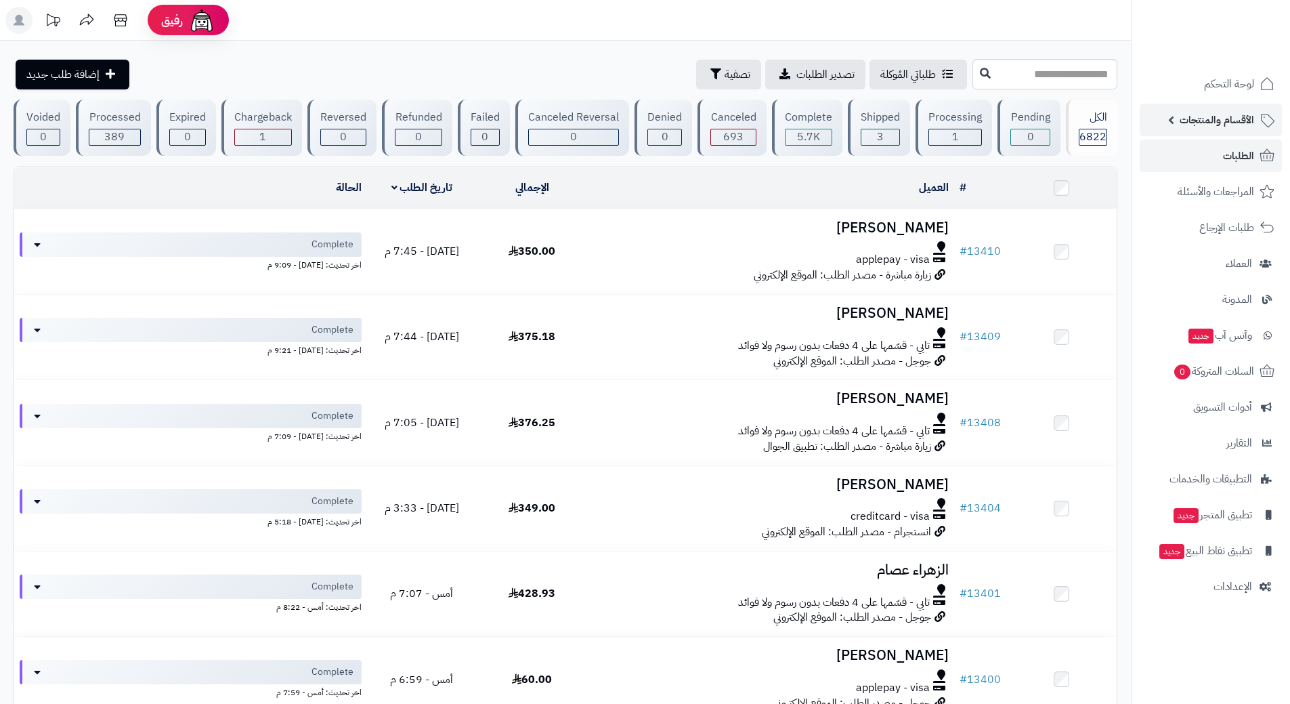
click at [1222, 123] on span "الأقسام والمنتجات" at bounding box center [1217, 119] width 74 height 19
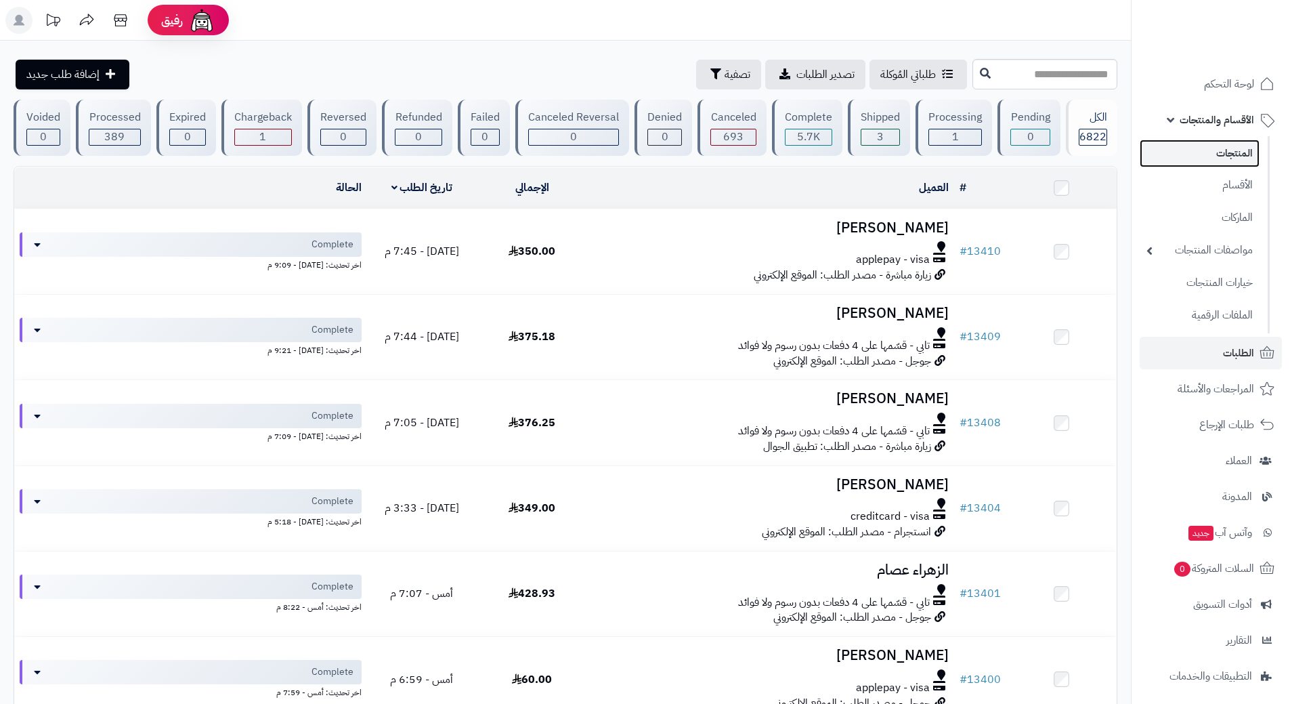
click at [1226, 152] on link "المنتجات" at bounding box center [1200, 153] width 120 height 28
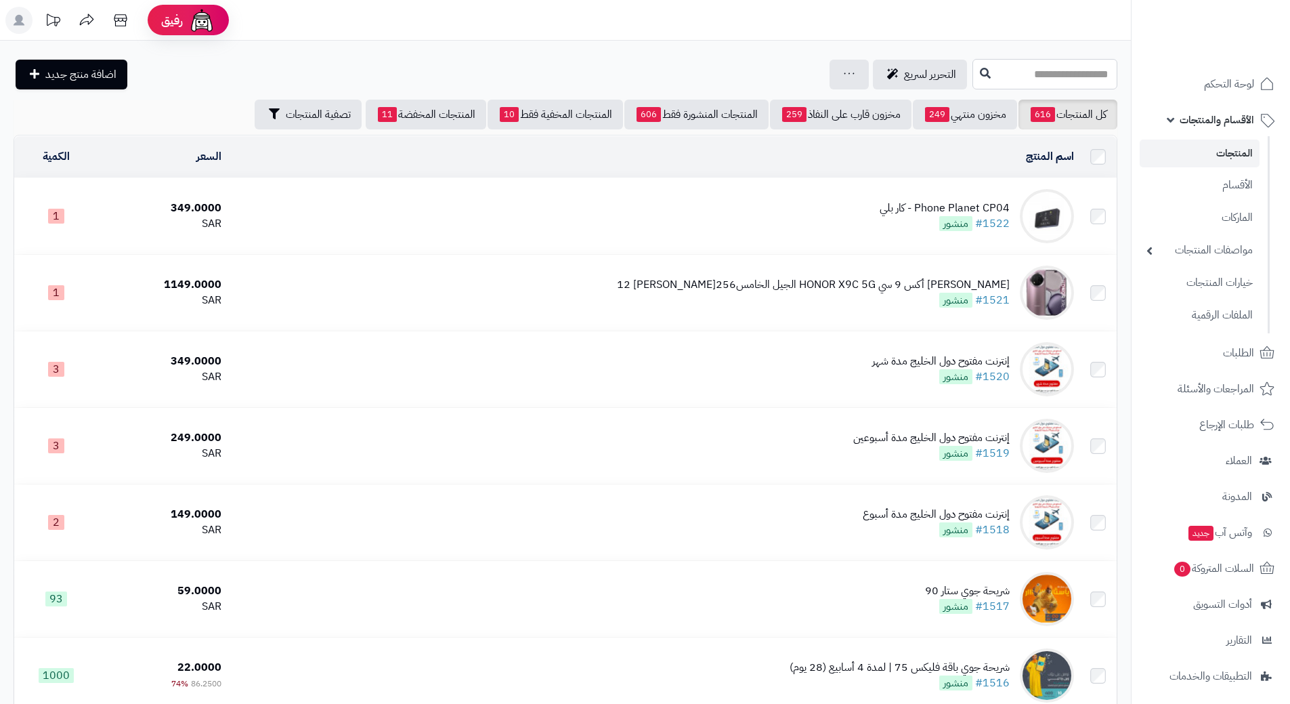
click at [1031, 73] on input "text" at bounding box center [1044, 74] width 145 height 30
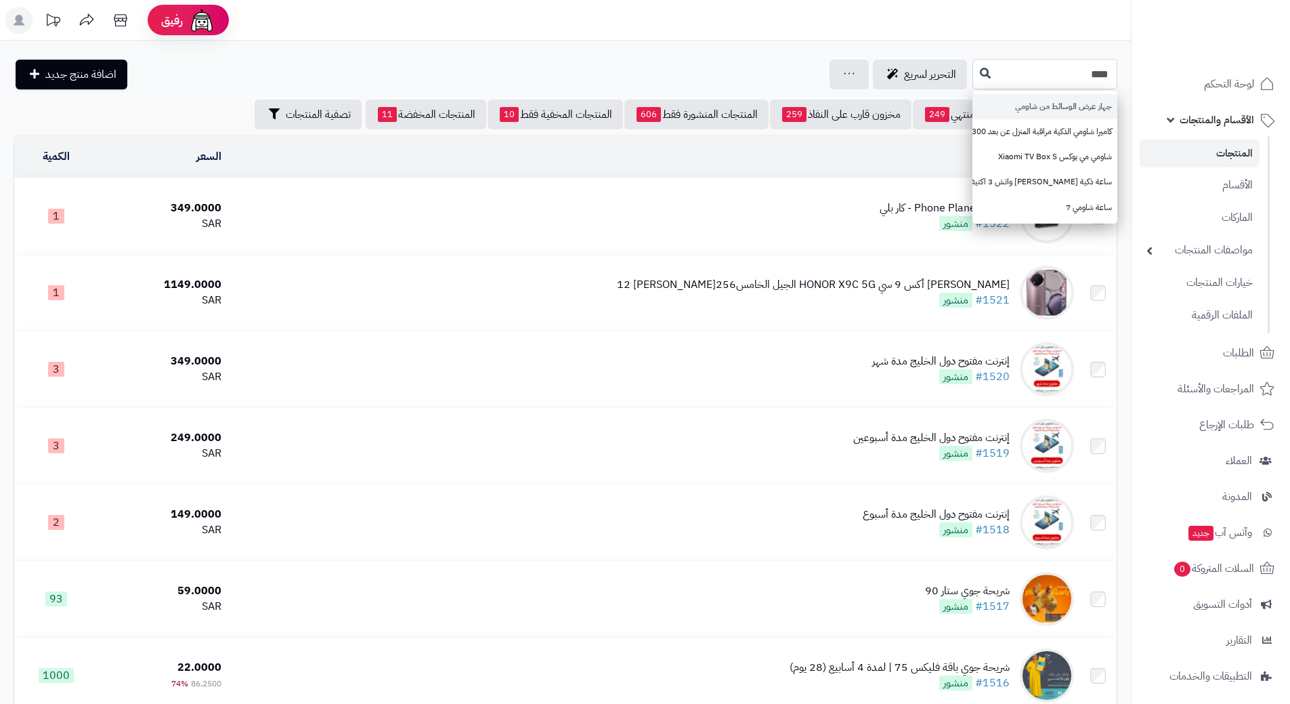
type input "****"
click at [1066, 112] on link "جهاز عرض الوسائط من شاومي" at bounding box center [1044, 106] width 145 height 25
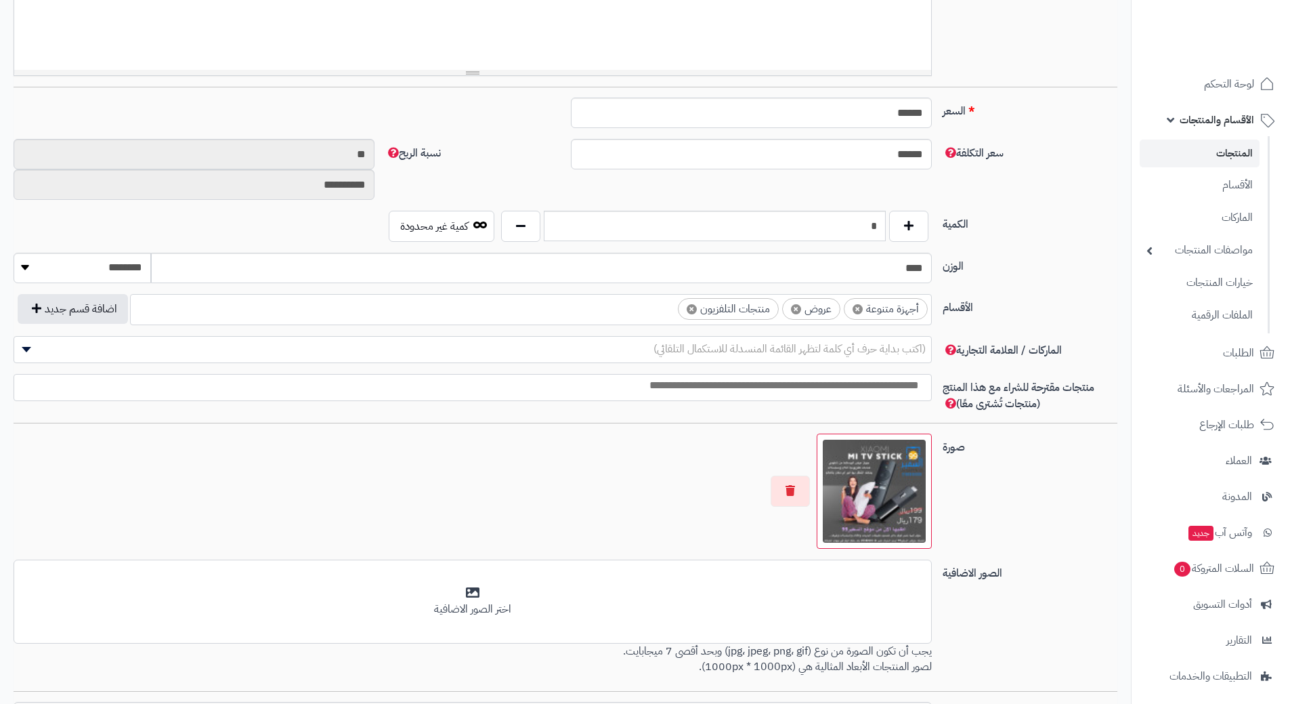
scroll to position [325, 0]
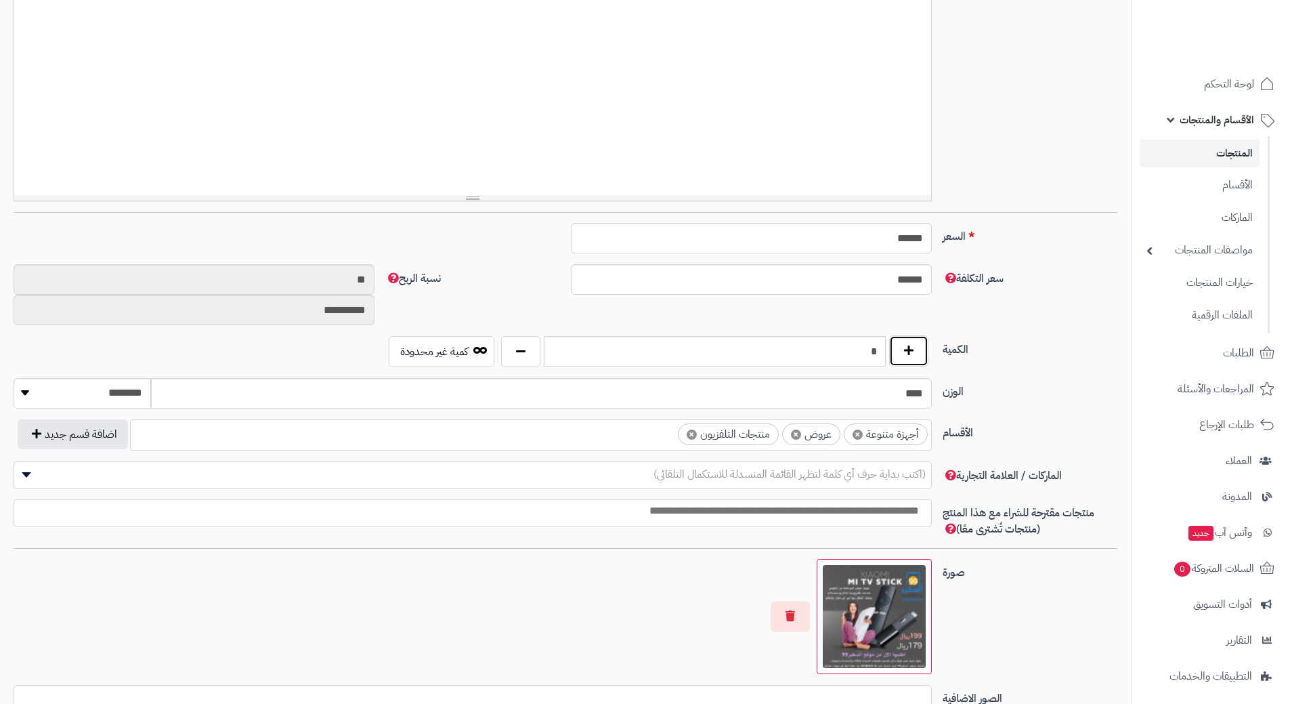
click at [902, 352] on button "button" at bounding box center [908, 350] width 39 height 31
type input "*"
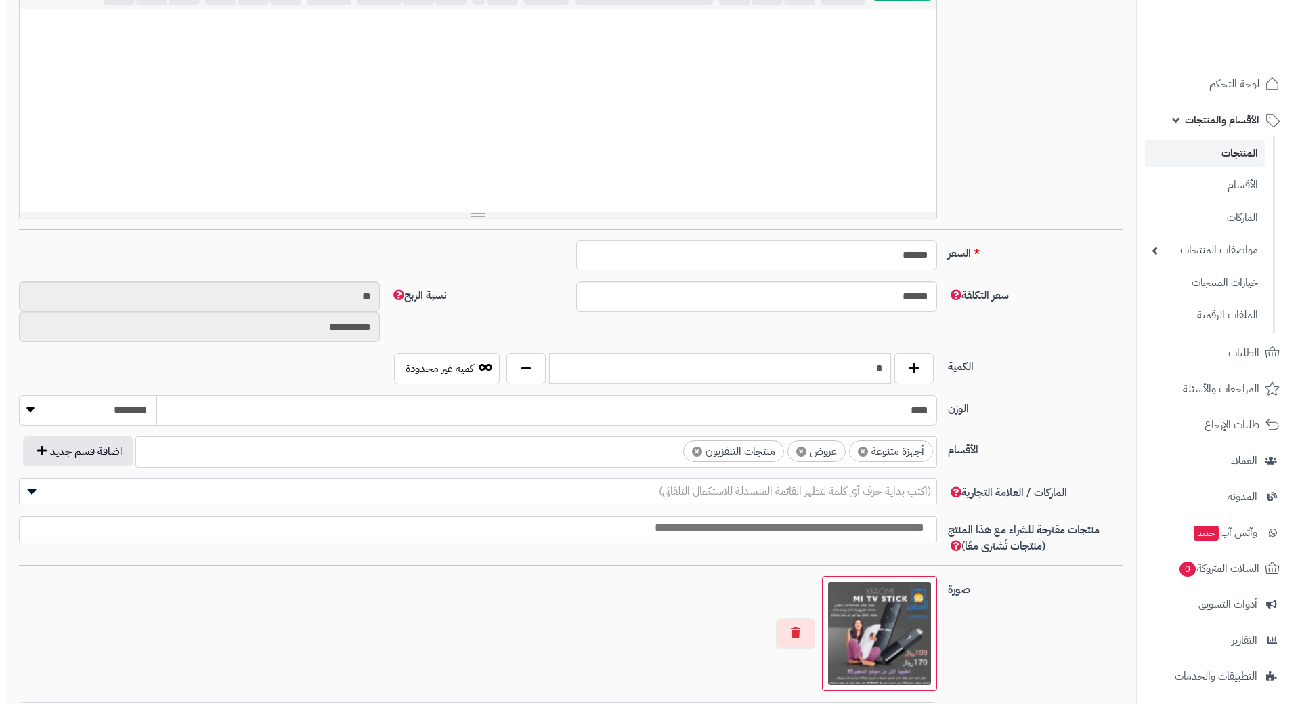
scroll to position [0, 0]
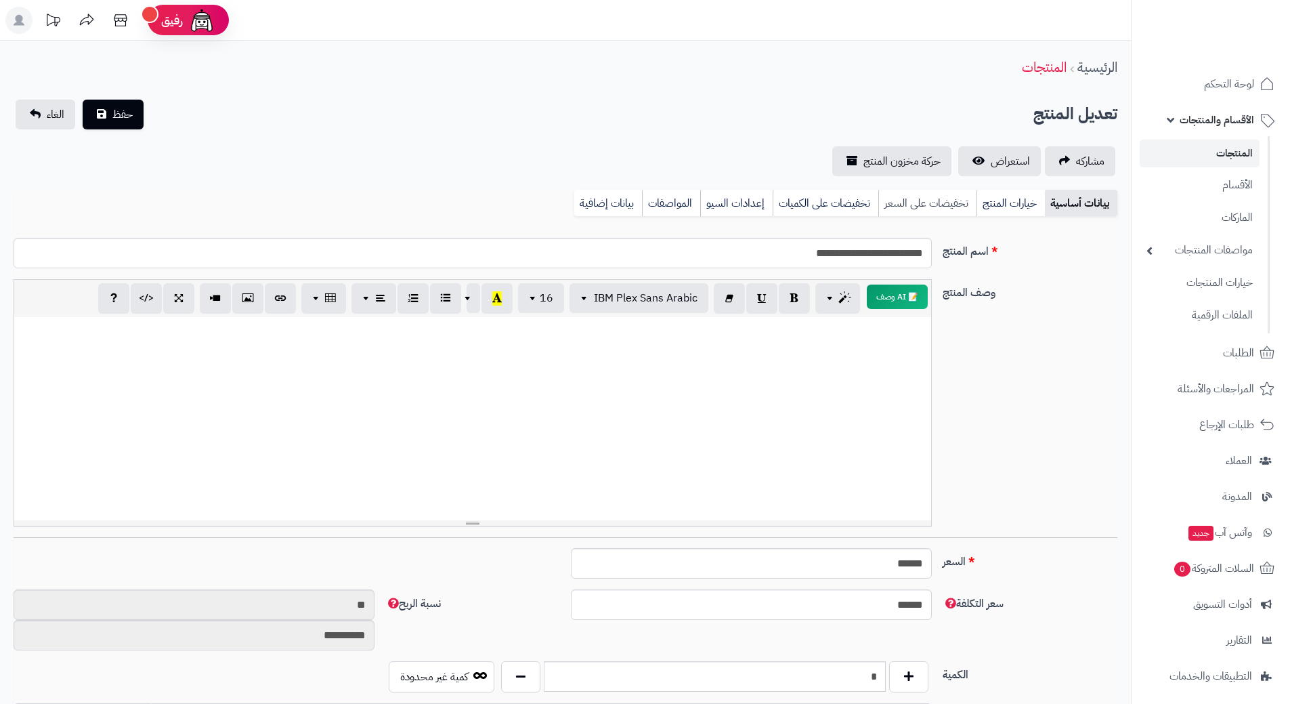
click at [953, 198] on link "تخفيضات على السعر" at bounding box center [927, 203] width 98 height 27
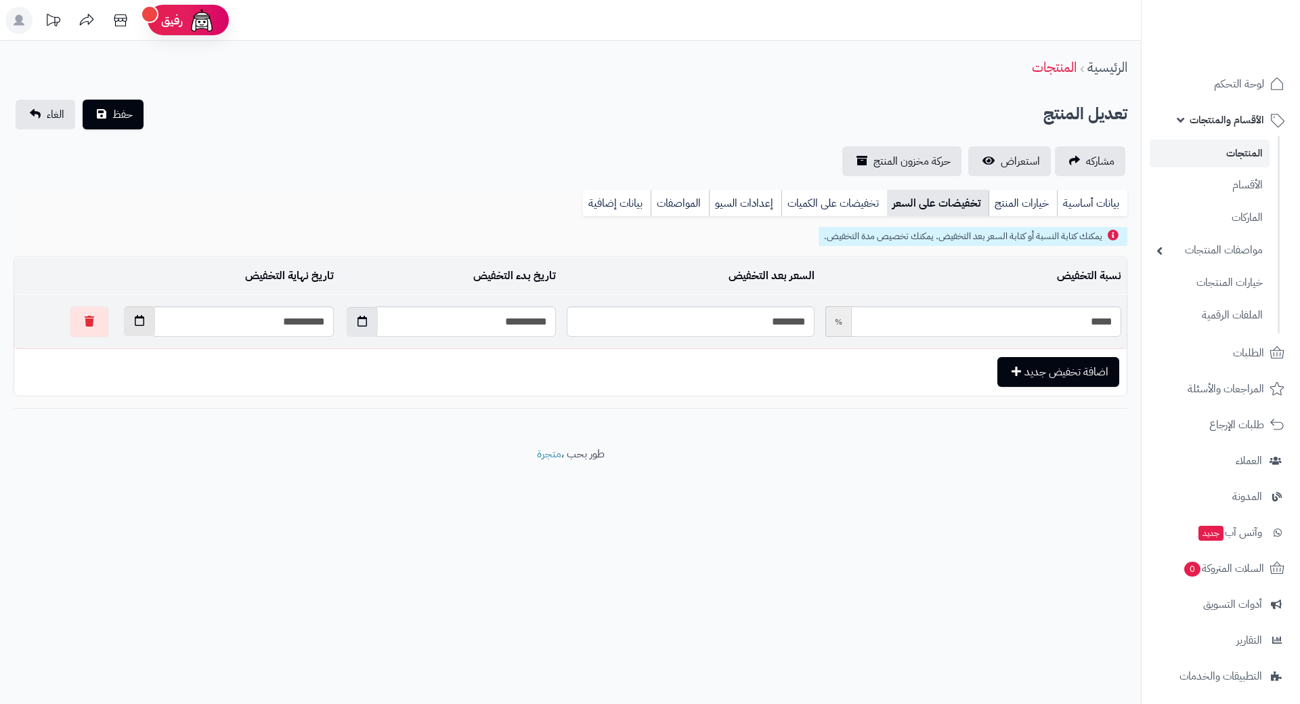
click at [124, 326] on button "button" at bounding box center [139, 321] width 31 height 30
click at [104, 357] on th "›" at bounding box center [101, 353] width 24 height 20
click at [104, 352] on th "›" at bounding box center [101, 353] width 24 height 20
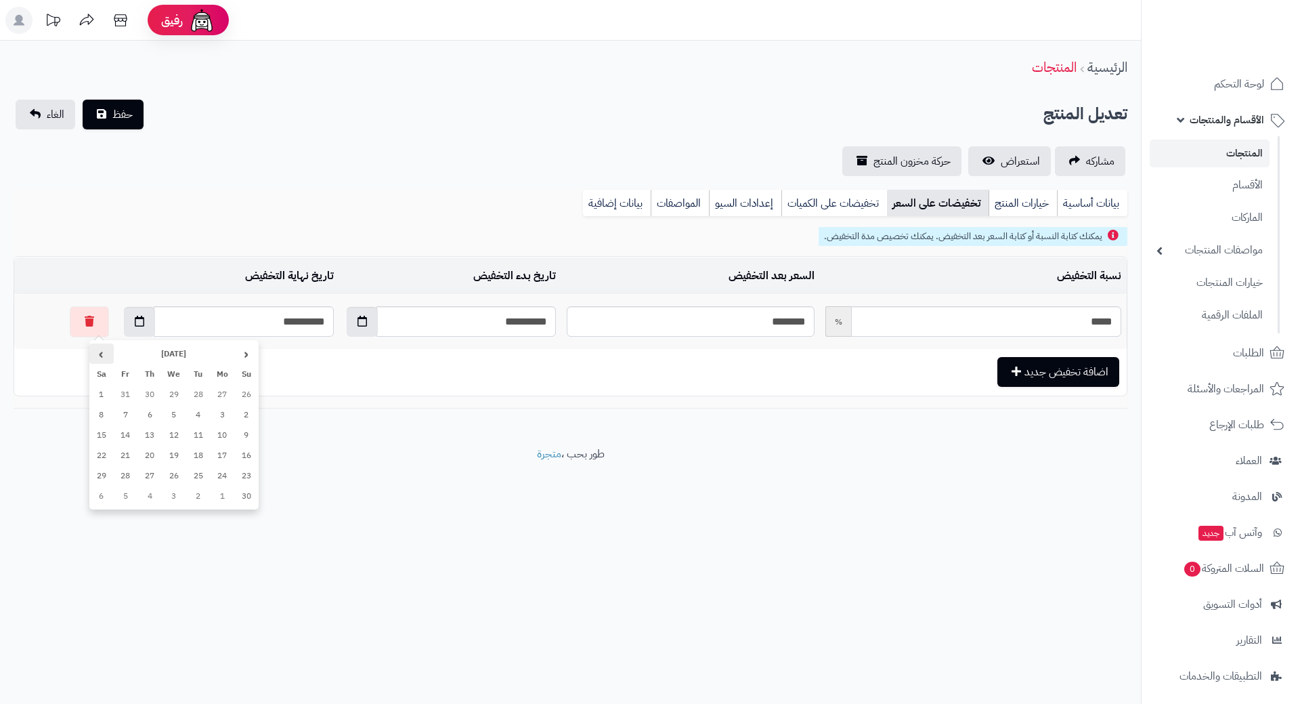
click at [104, 352] on th "›" at bounding box center [101, 353] width 24 height 20
click at [173, 475] on td "31" at bounding box center [174, 475] width 24 height 20
type input "**********"
click at [123, 118] on span "حفظ" at bounding box center [122, 114] width 20 height 16
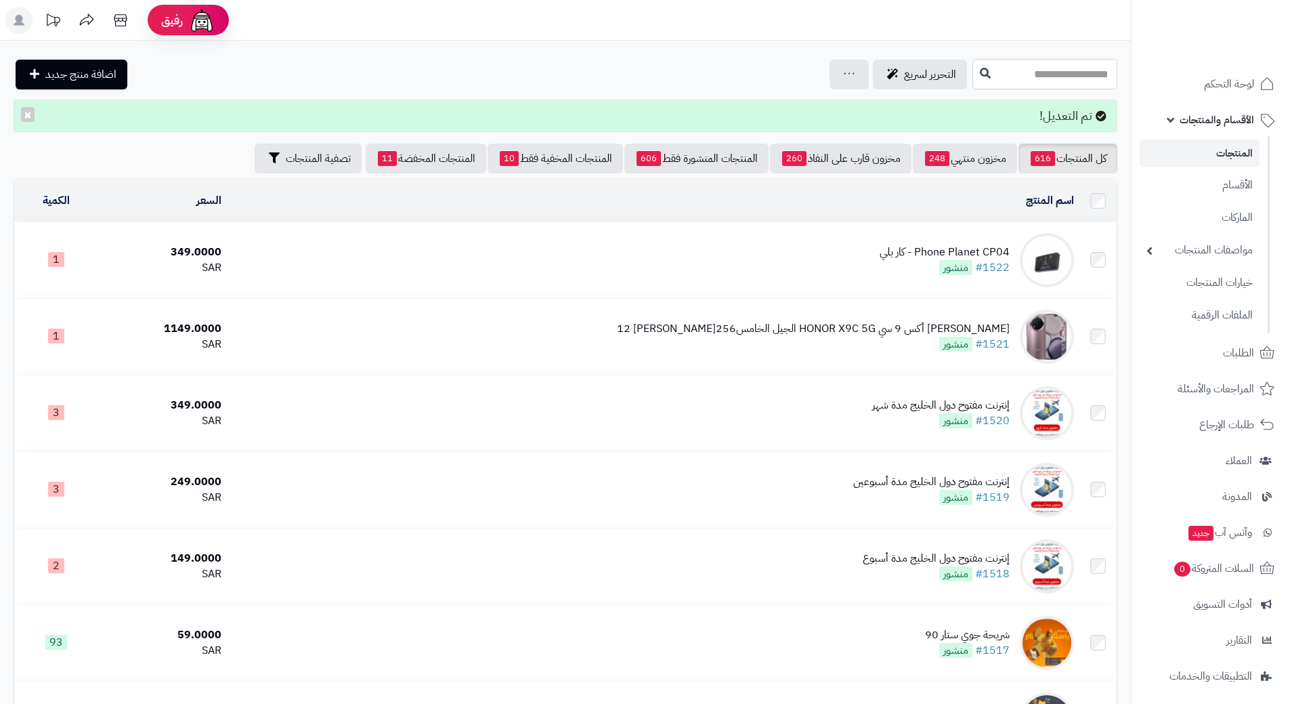
click at [1080, 72] on input "text" at bounding box center [1044, 74] width 145 height 30
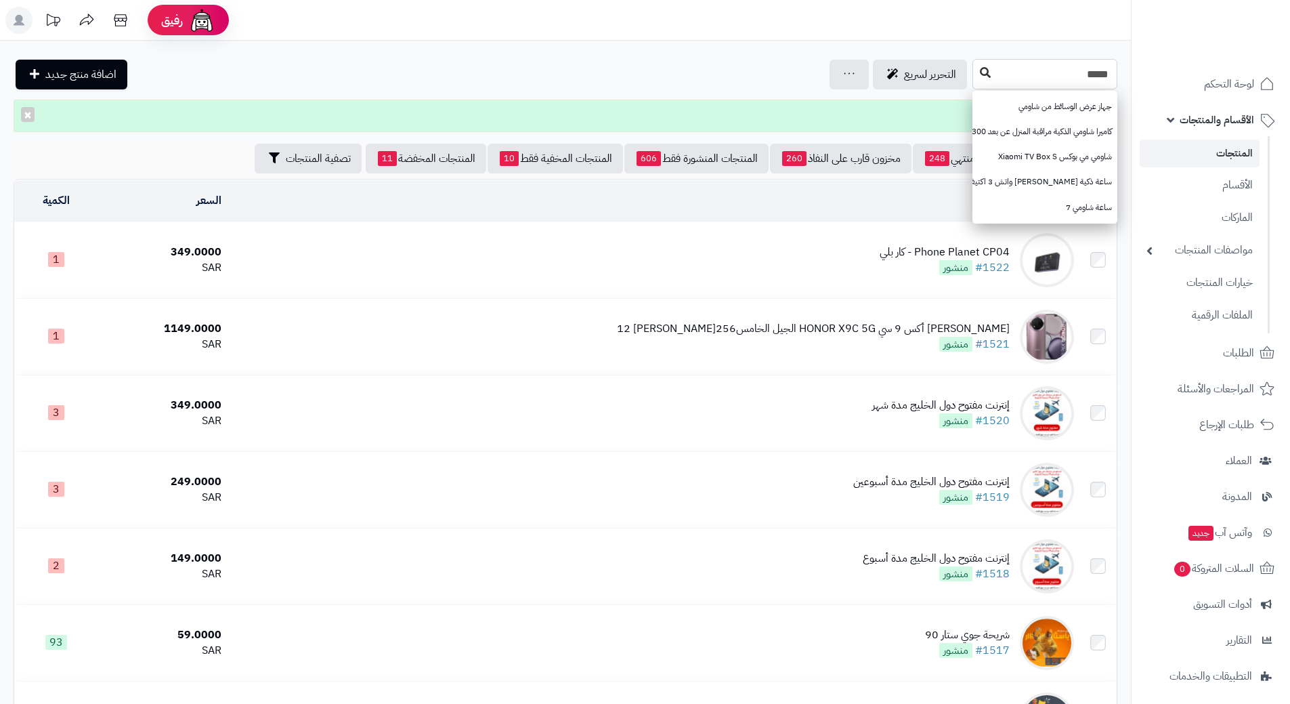
type input "*****"
click at [980, 73] on icon at bounding box center [985, 72] width 11 height 11
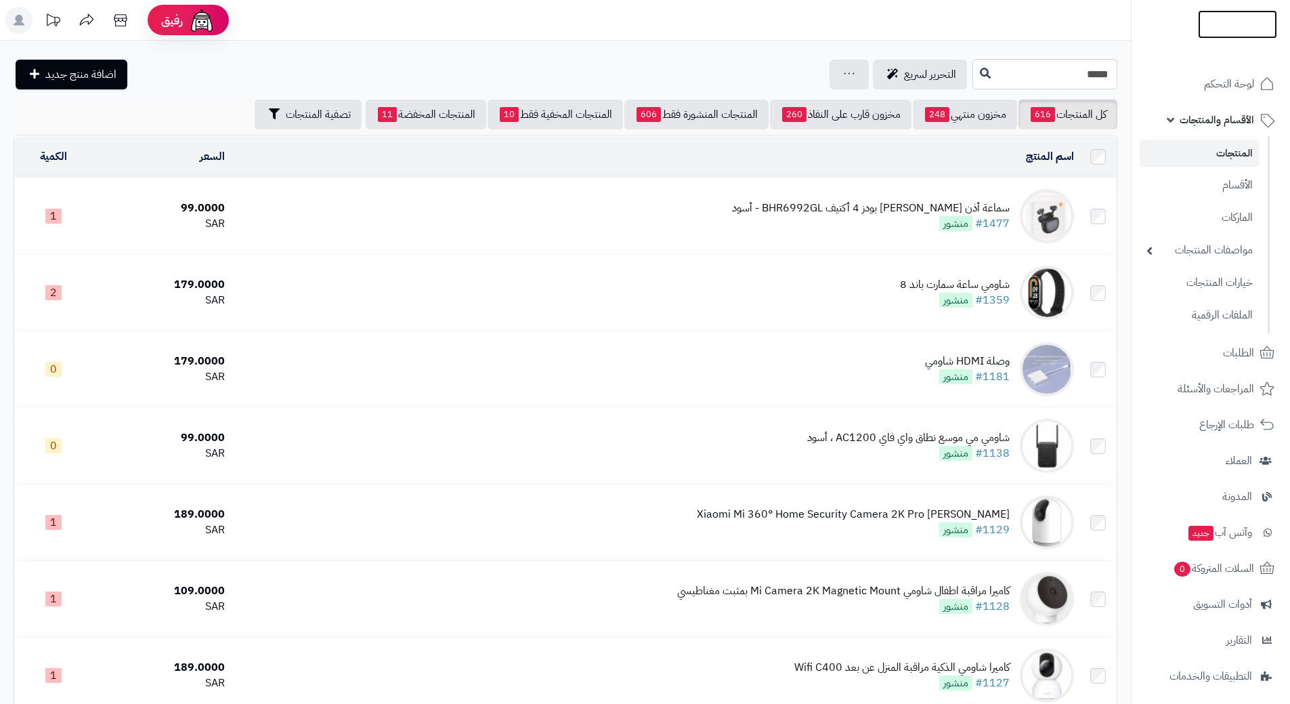
click at [1221, 38] on img at bounding box center [1237, 52] width 79 height 28
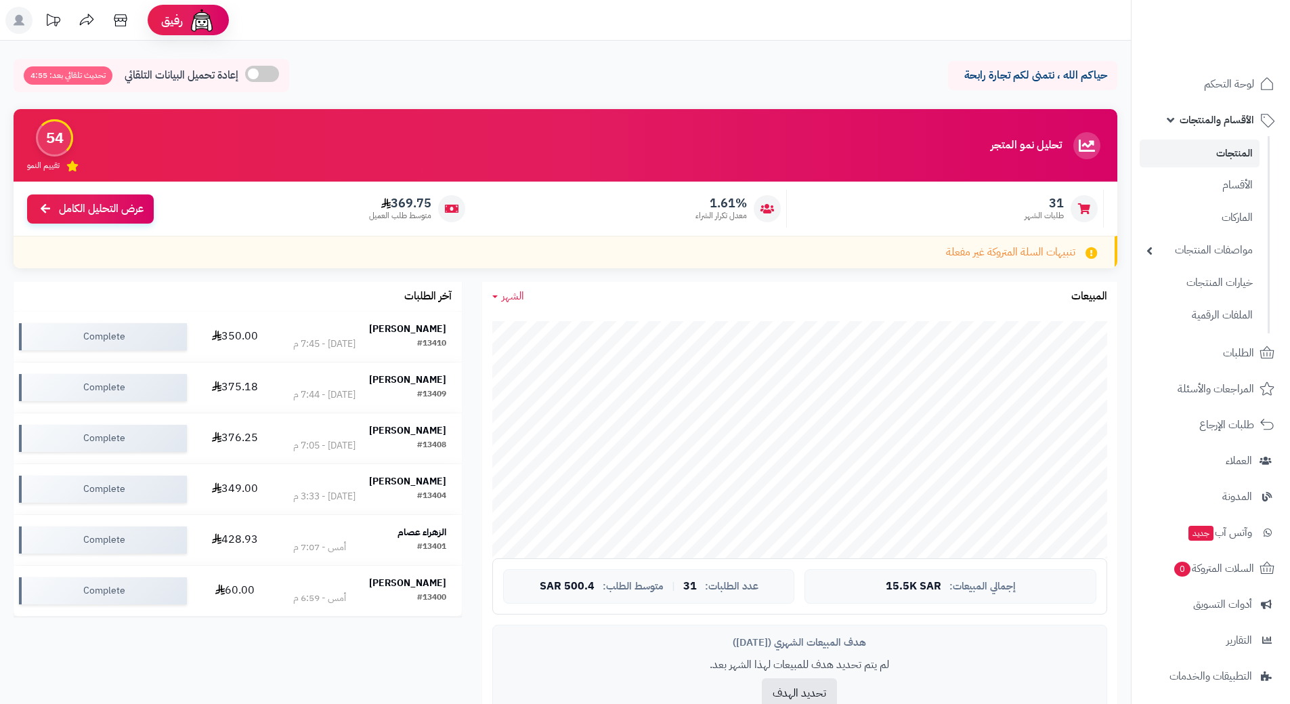
click at [1228, 148] on link "المنتجات" at bounding box center [1200, 153] width 120 height 28
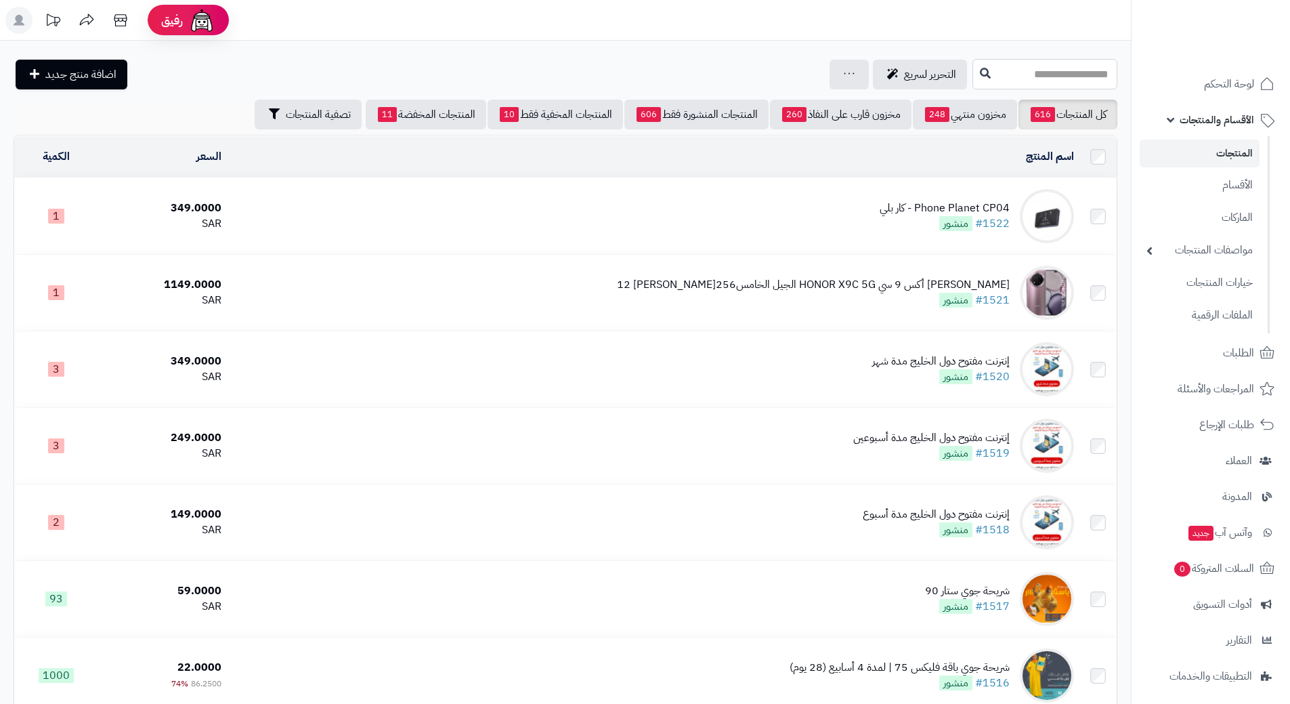
click at [1041, 80] on input "text" at bounding box center [1044, 74] width 145 height 30
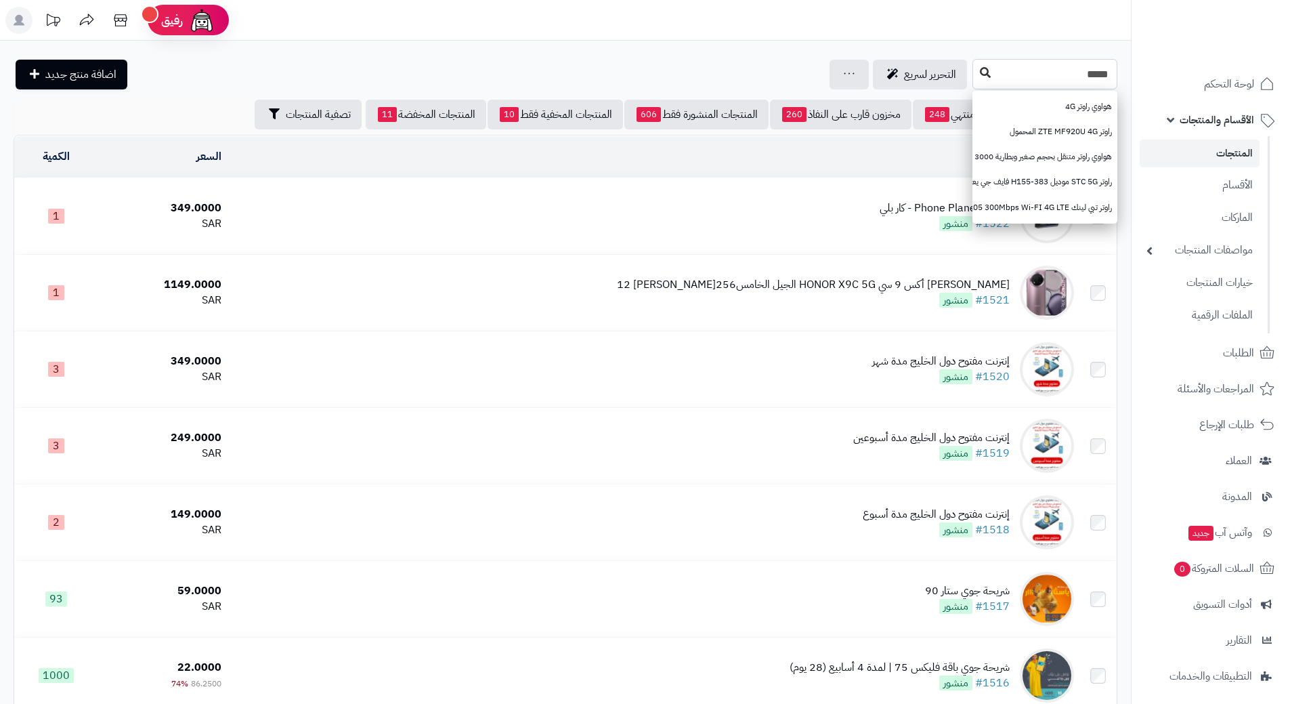
type input "*****"
click at [980, 68] on icon at bounding box center [985, 72] width 11 height 11
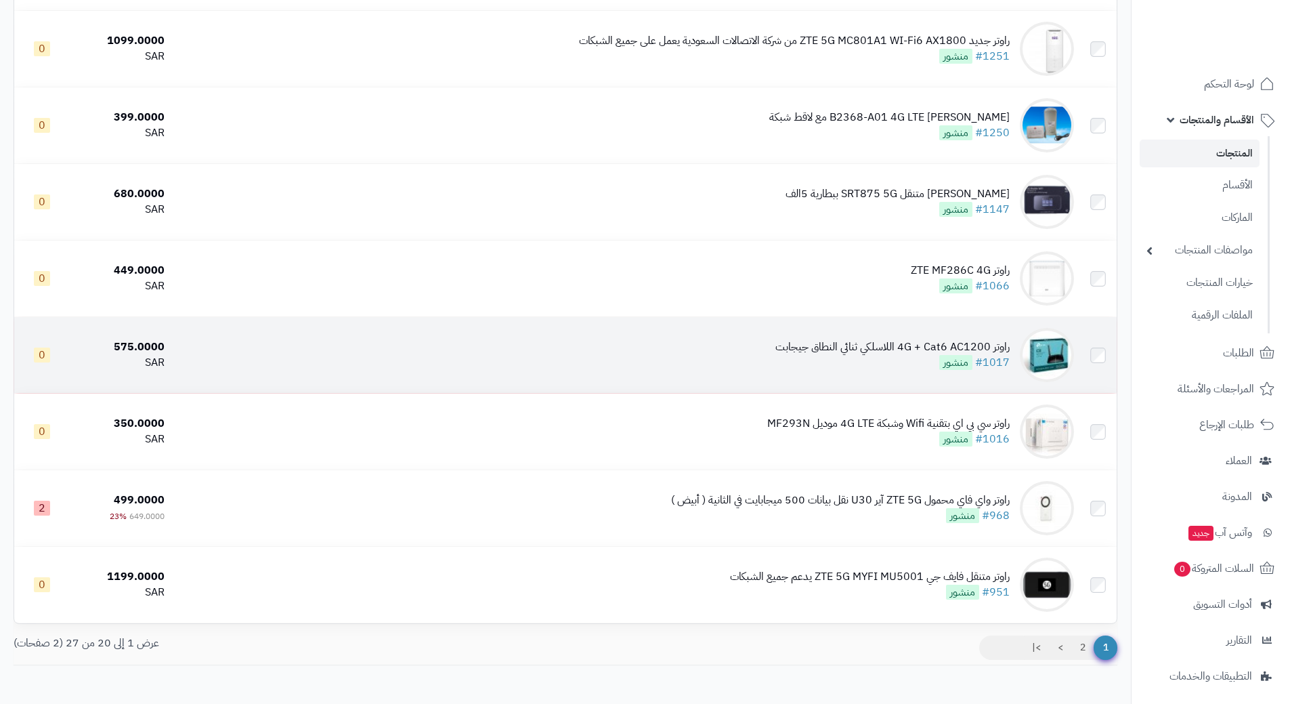
scroll to position [1150, 0]
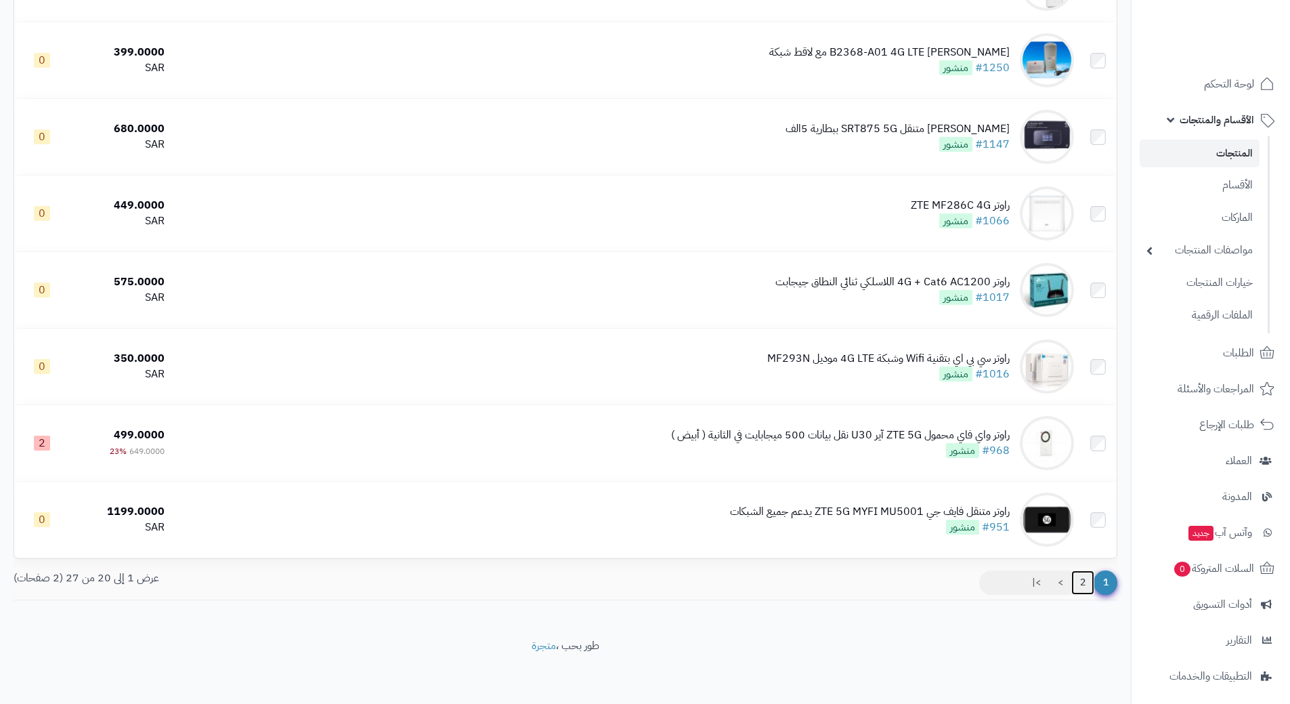
click at [1078, 576] on link "2" at bounding box center [1082, 582] width 23 height 24
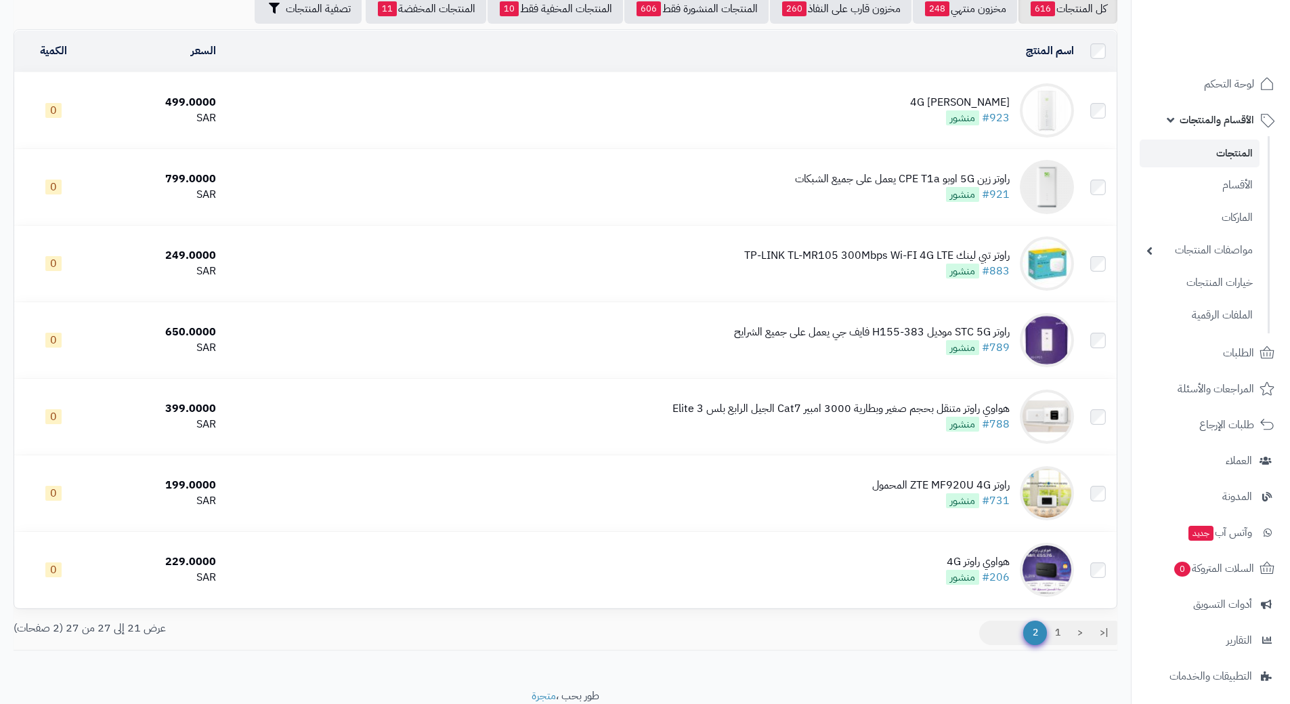
scroll to position [156, 0]
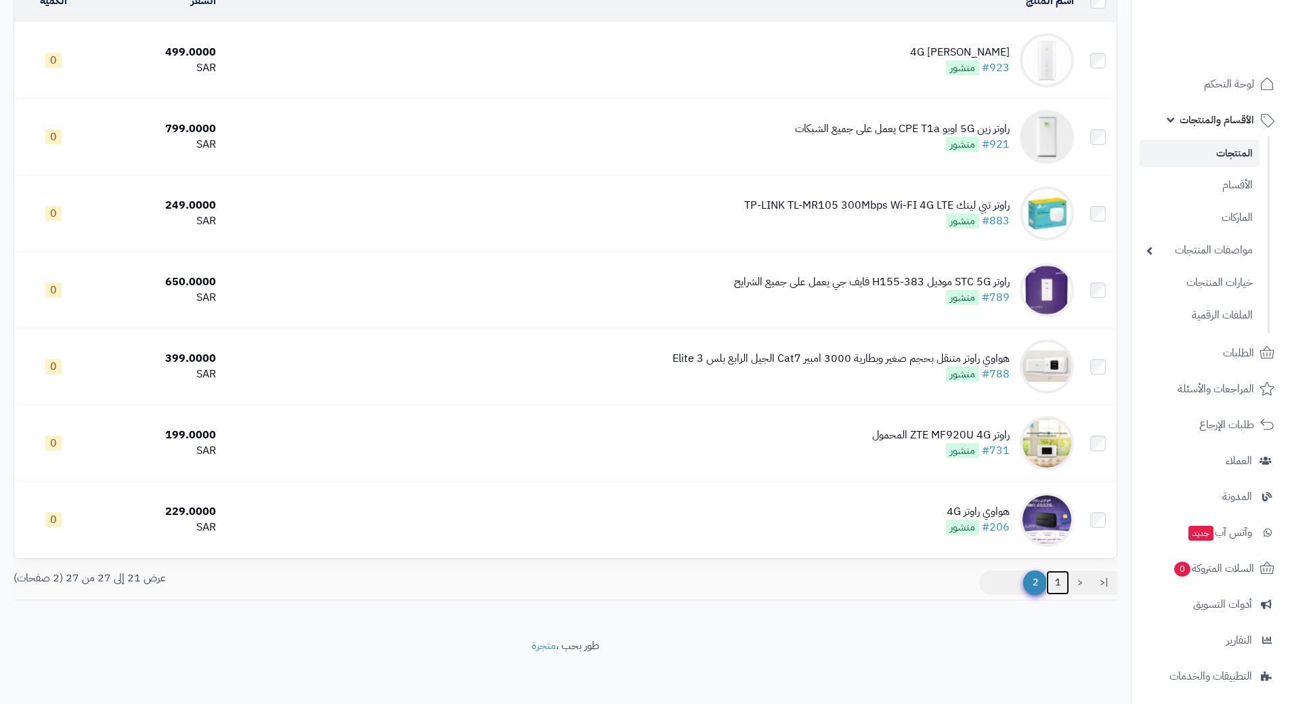
click at [1058, 582] on link "1" at bounding box center [1057, 582] width 23 height 24
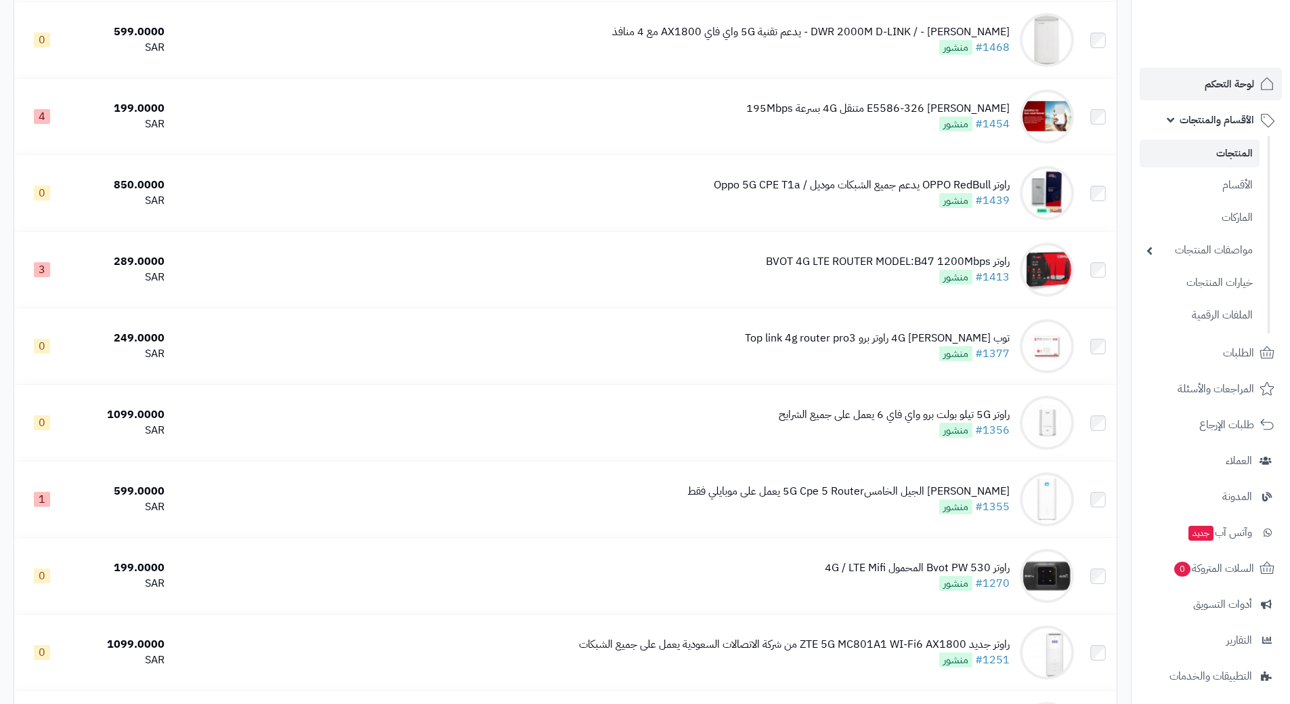
scroll to position [473, 0]
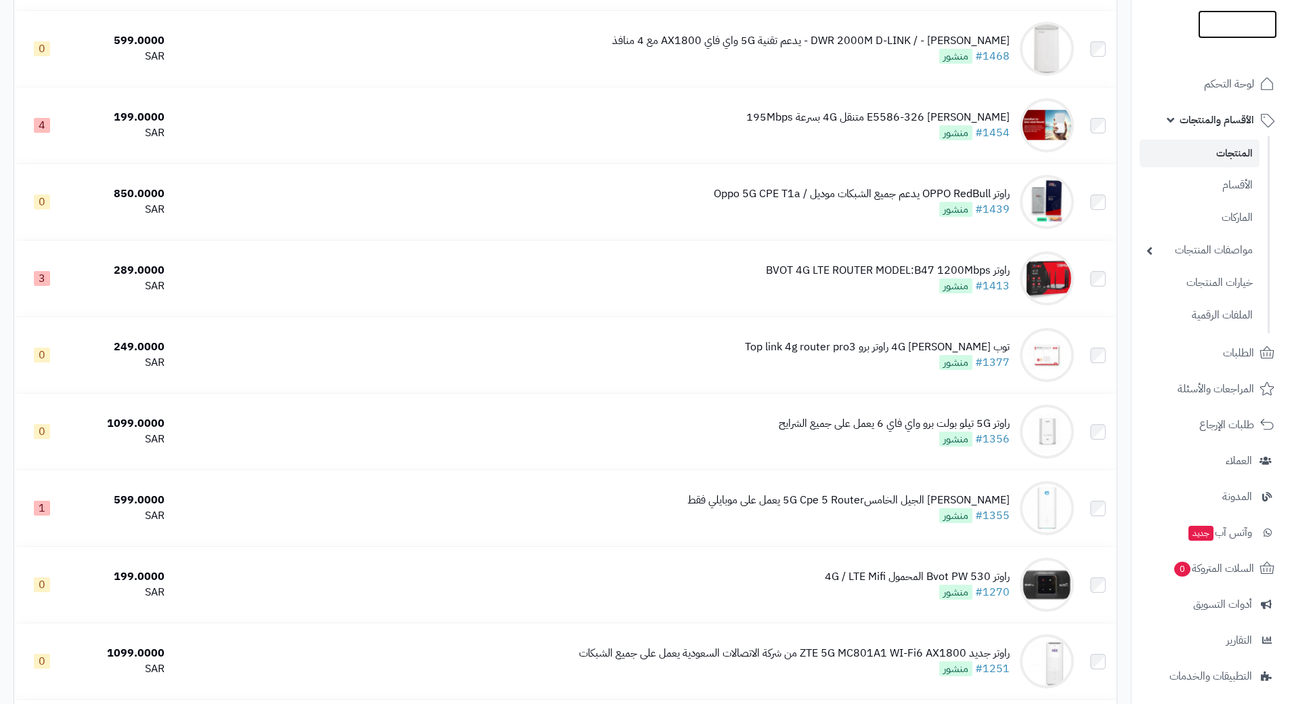
click at [1227, 38] on img at bounding box center [1237, 52] width 79 height 28
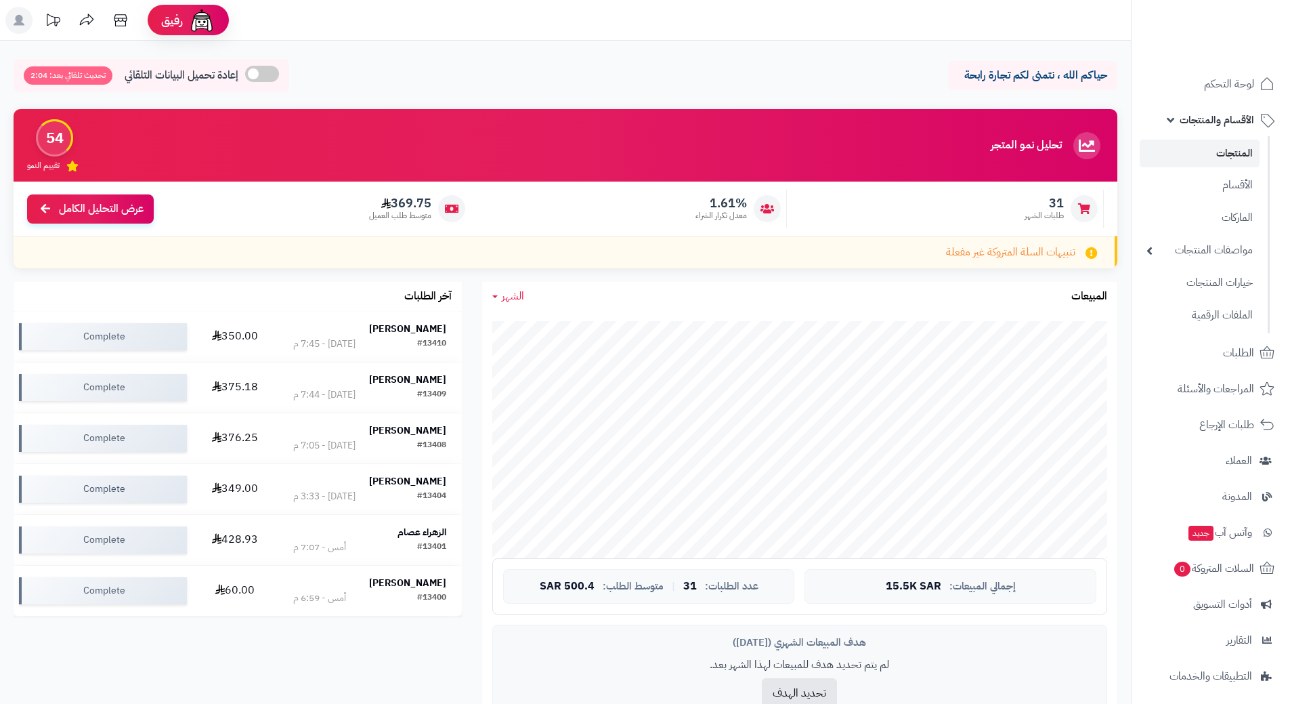
click at [1239, 156] on link "المنتجات" at bounding box center [1200, 153] width 120 height 28
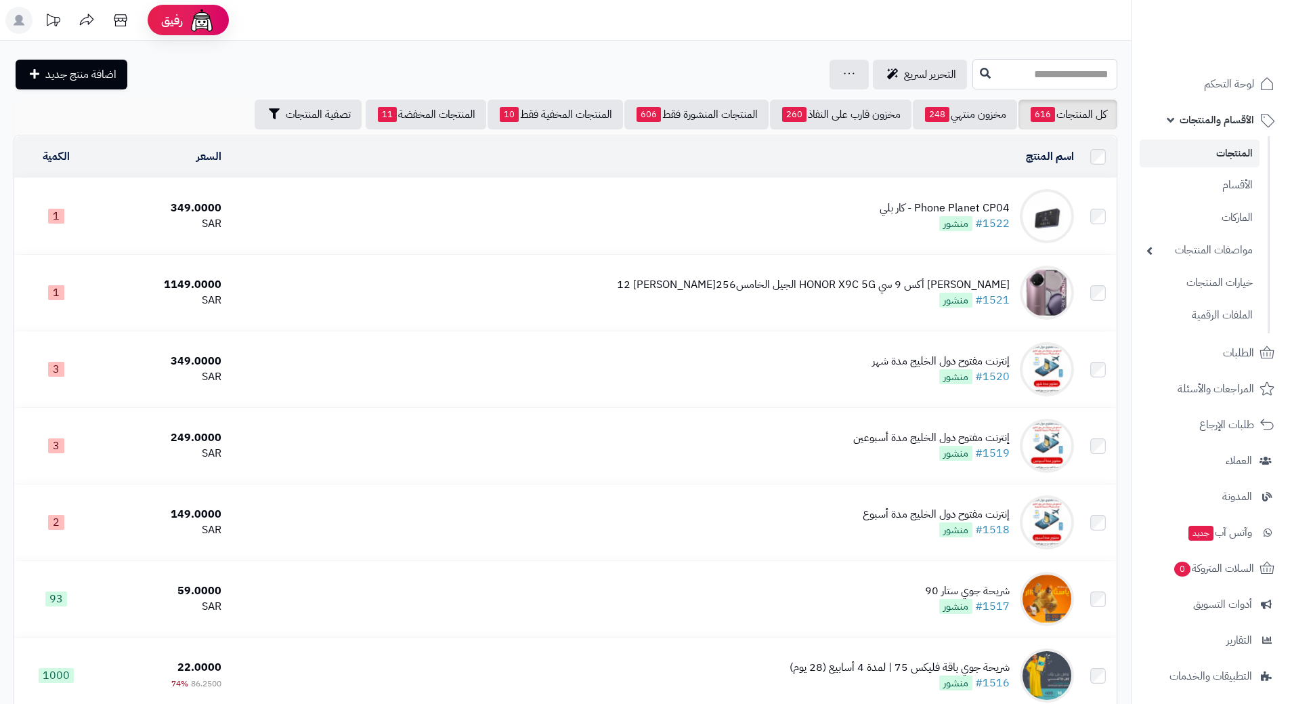
click at [1024, 76] on input "text" at bounding box center [1044, 74] width 145 height 30
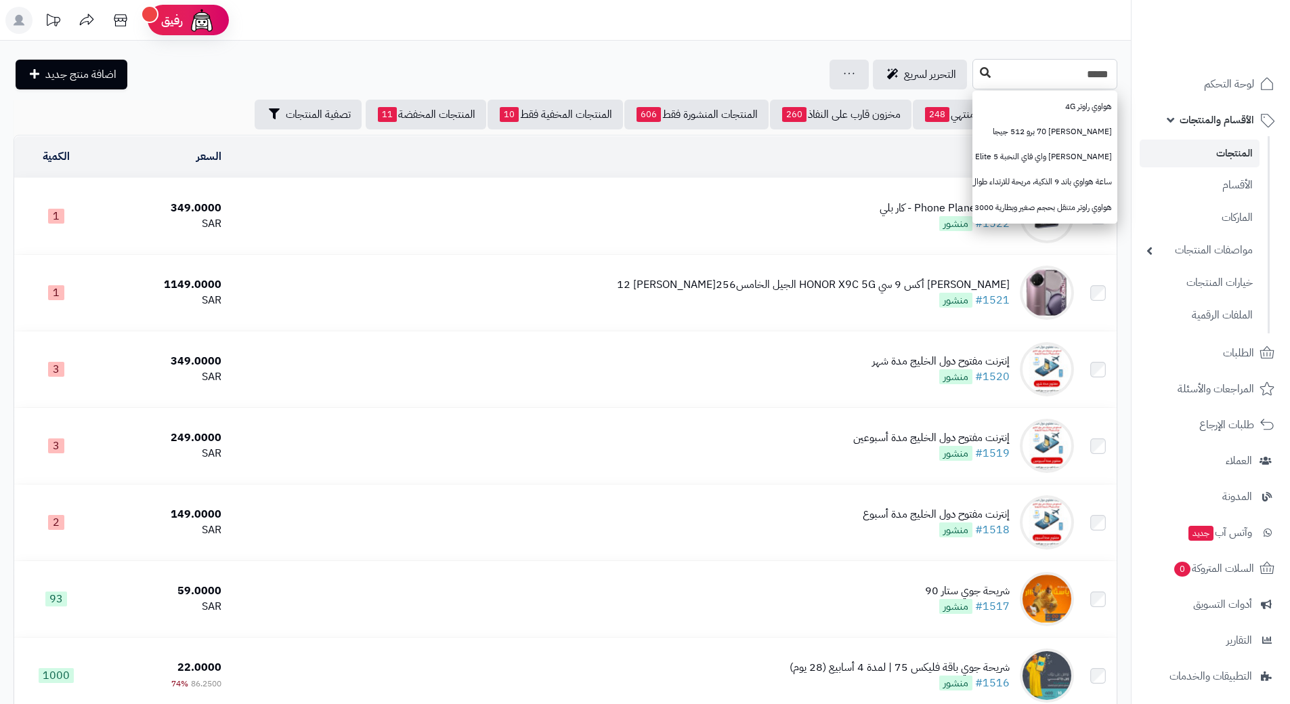
type input "*****"
click at [980, 74] on icon at bounding box center [985, 72] width 11 height 11
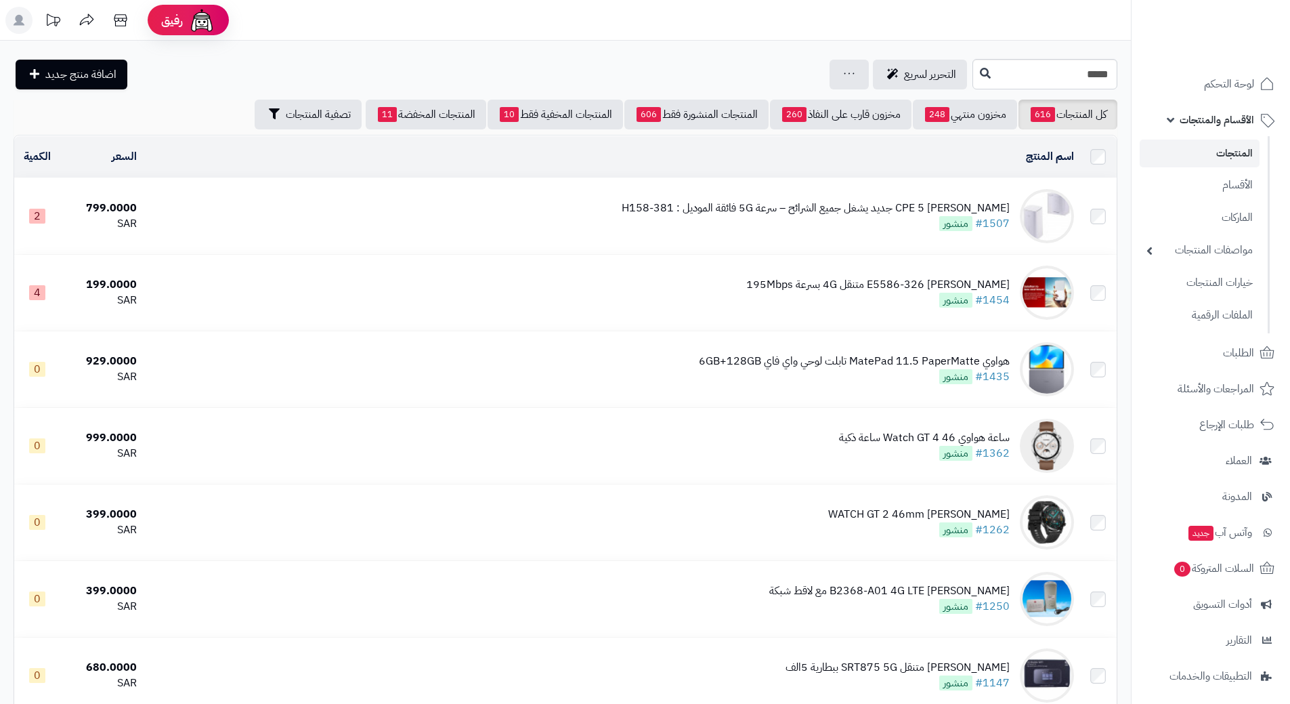
click at [1013, 211] on td "راوتر هواوي CPE 5 جديد يشغل جميع الشرائح – سرعة 5G فائقة الموديل : H158-381 #15…" at bounding box center [610, 216] width 937 height 76
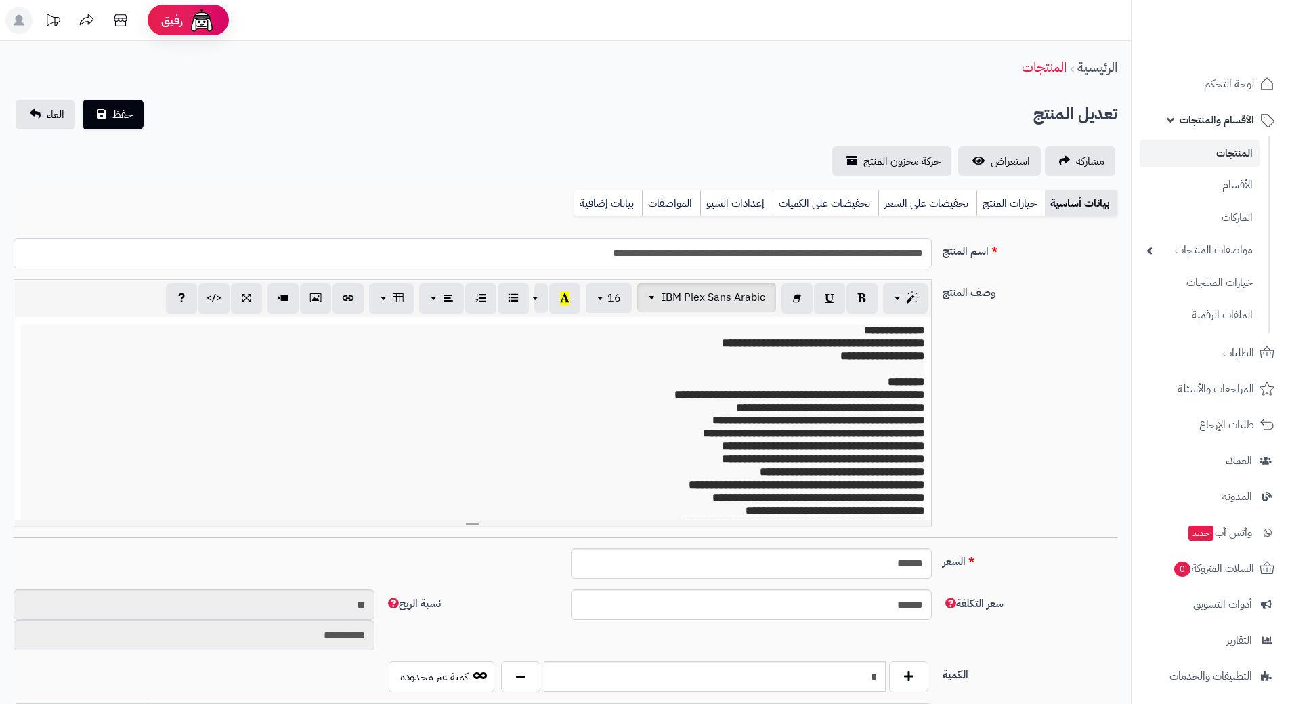
scroll to position [1517, 0]
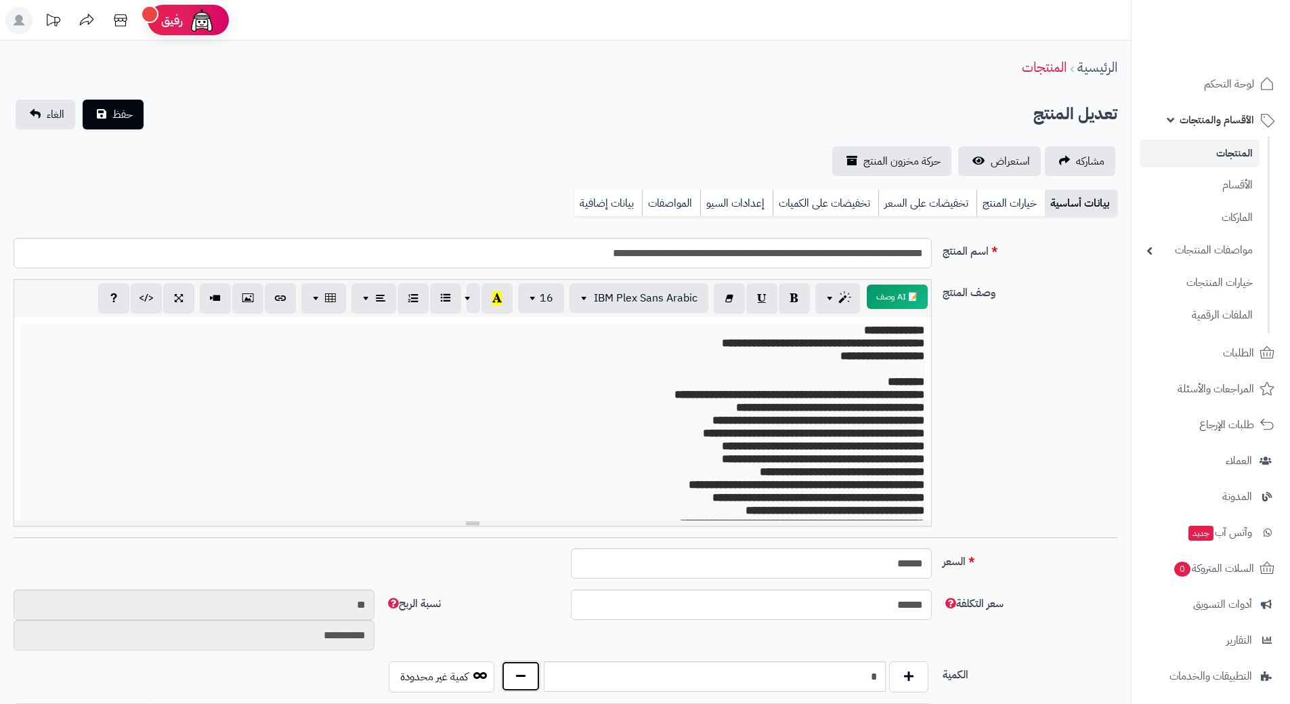
click at [523, 675] on button "button" at bounding box center [520, 675] width 39 height 31
type input "*"
click at [133, 118] on button "حفظ" at bounding box center [113, 114] width 61 height 30
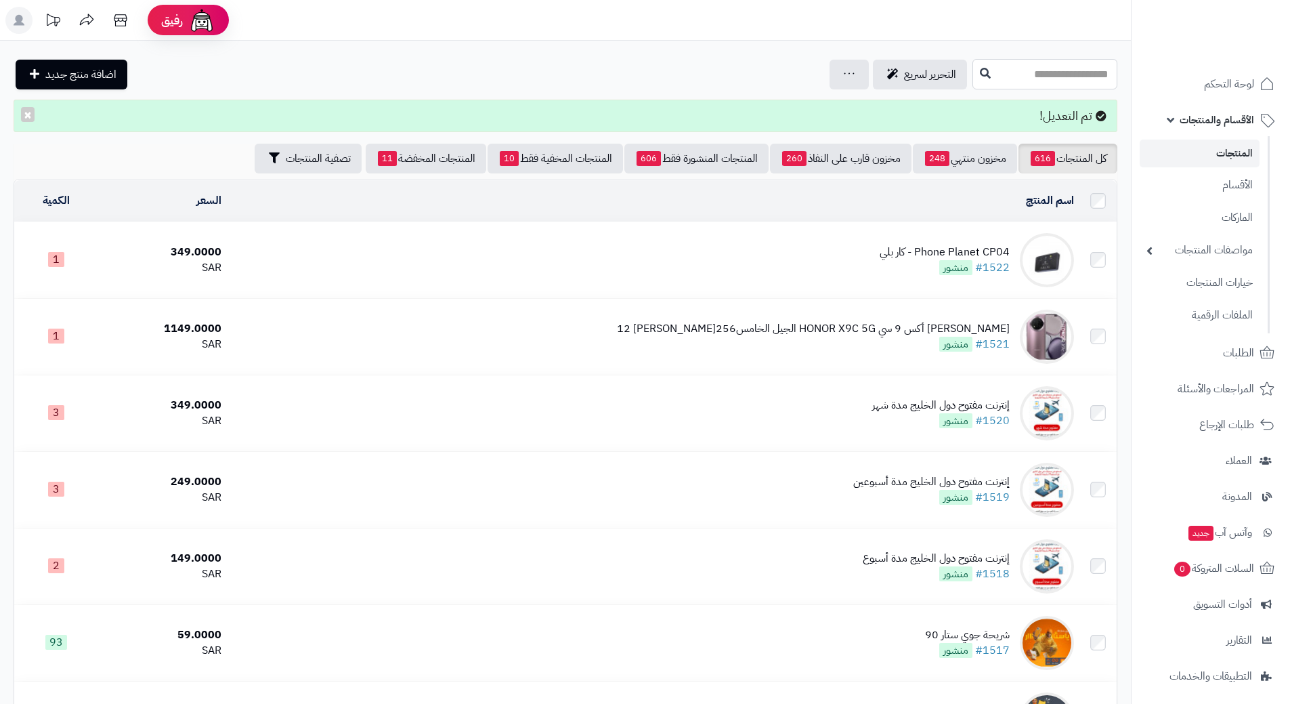
click at [980, 79] on input "text" at bounding box center [1044, 74] width 145 height 30
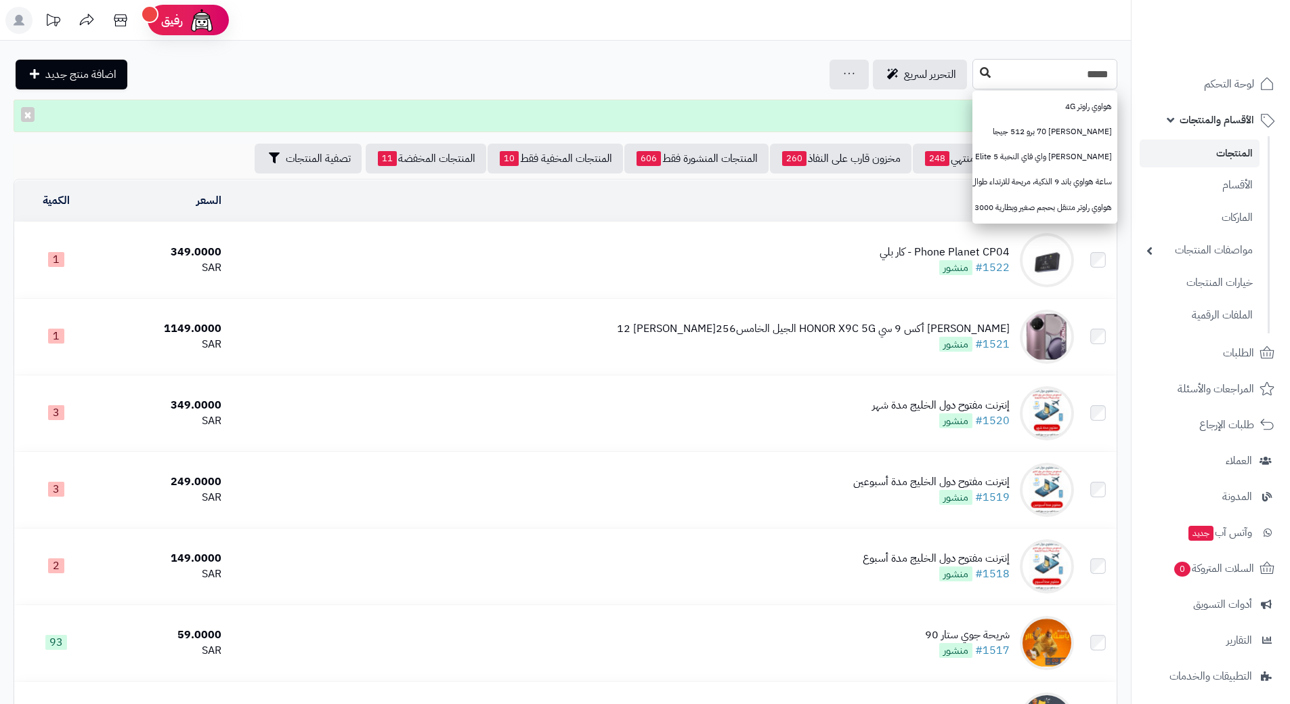
type input "*****"
click at [980, 77] on icon at bounding box center [985, 72] width 11 height 11
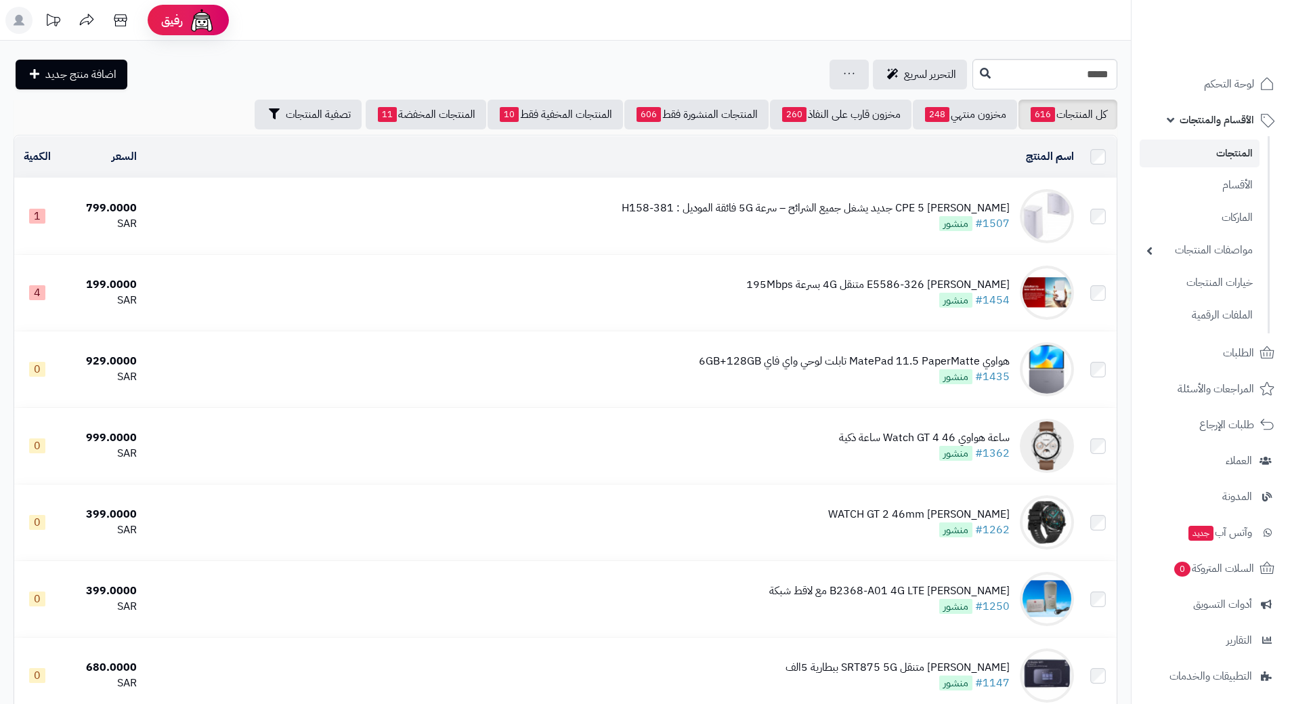
click at [1244, 123] on span "الأقسام والمنتجات" at bounding box center [1217, 119] width 74 height 19
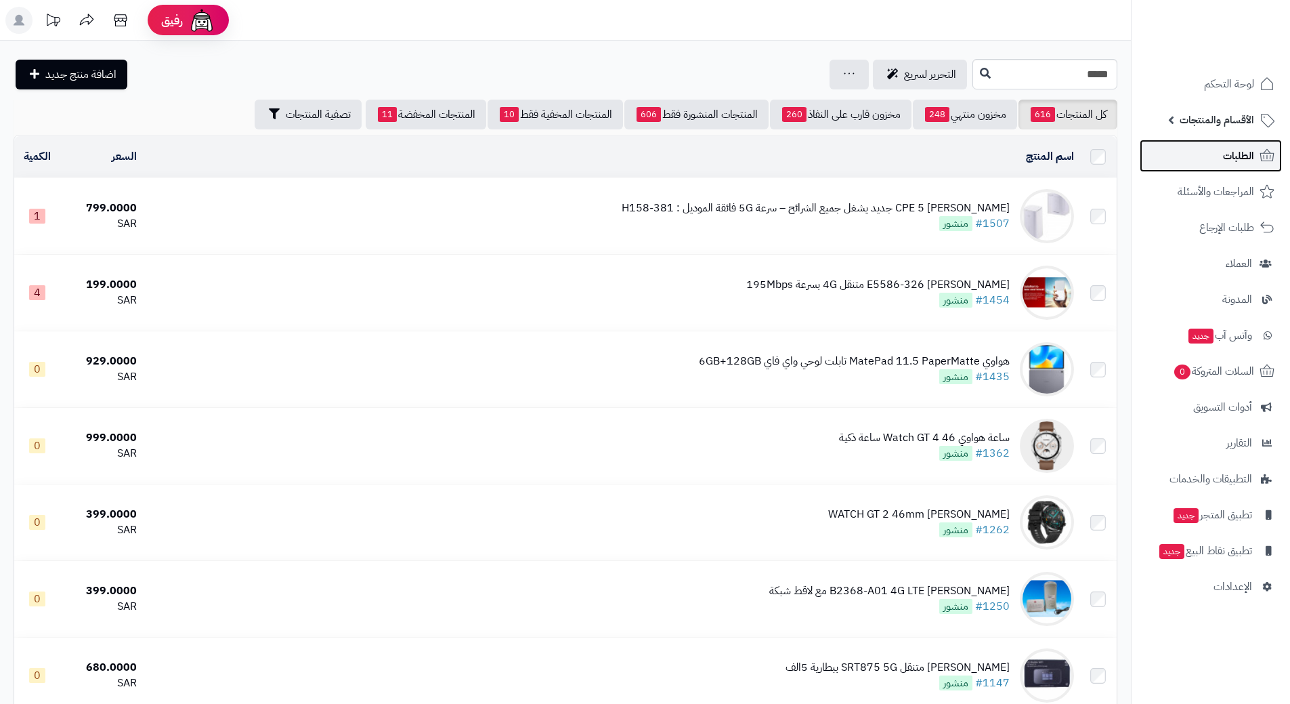
click at [1245, 156] on span "الطلبات" at bounding box center [1238, 155] width 31 height 19
